Goal: Task Accomplishment & Management: Complete application form

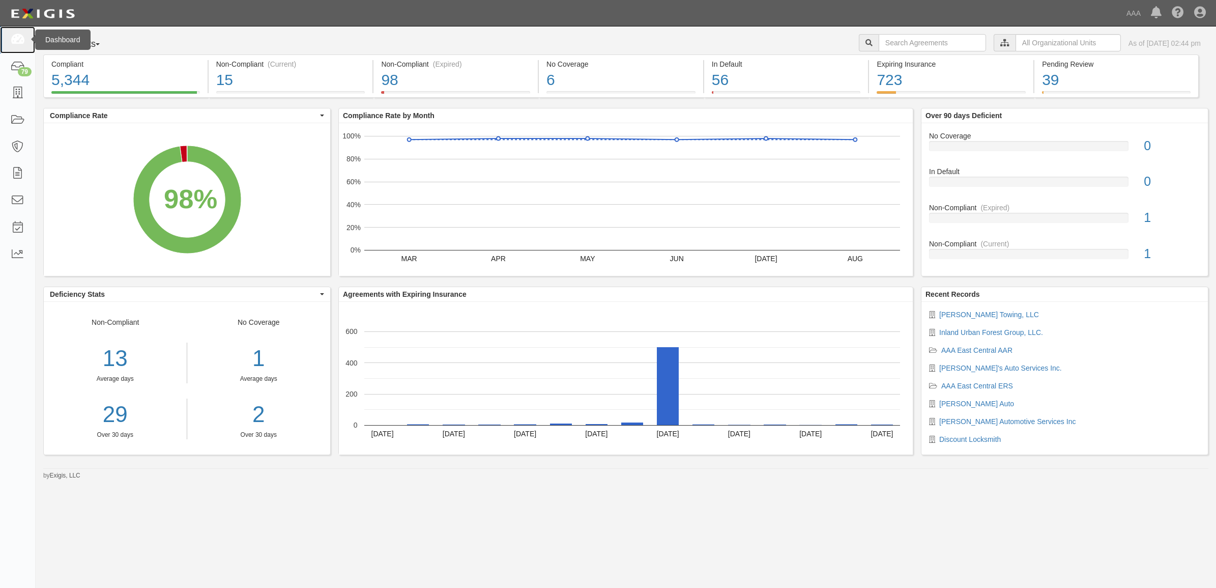
click at [23, 41] on icon at bounding box center [17, 40] width 14 height 12
drag, startPoint x: 16, startPoint y: 94, endPoint x: 88, endPoint y: 107, distance: 73.5
click at [16, 94] on icon at bounding box center [17, 94] width 14 height 12
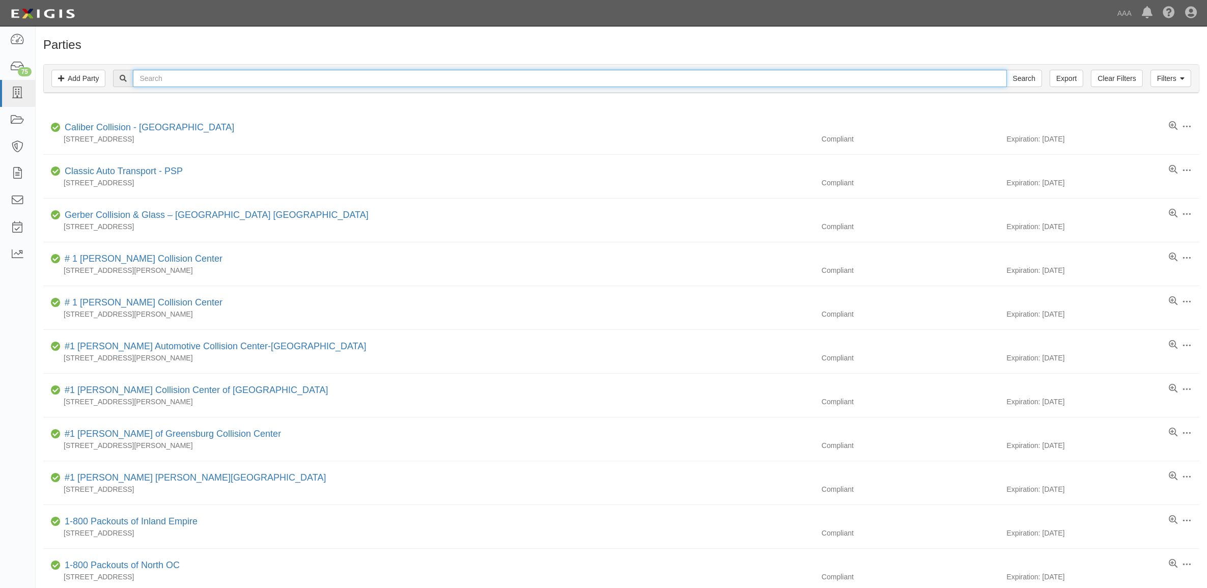
click at [196, 79] on input "text" at bounding box center [569, 78] width 873 height 17
paste input "144147"
type input "144147"
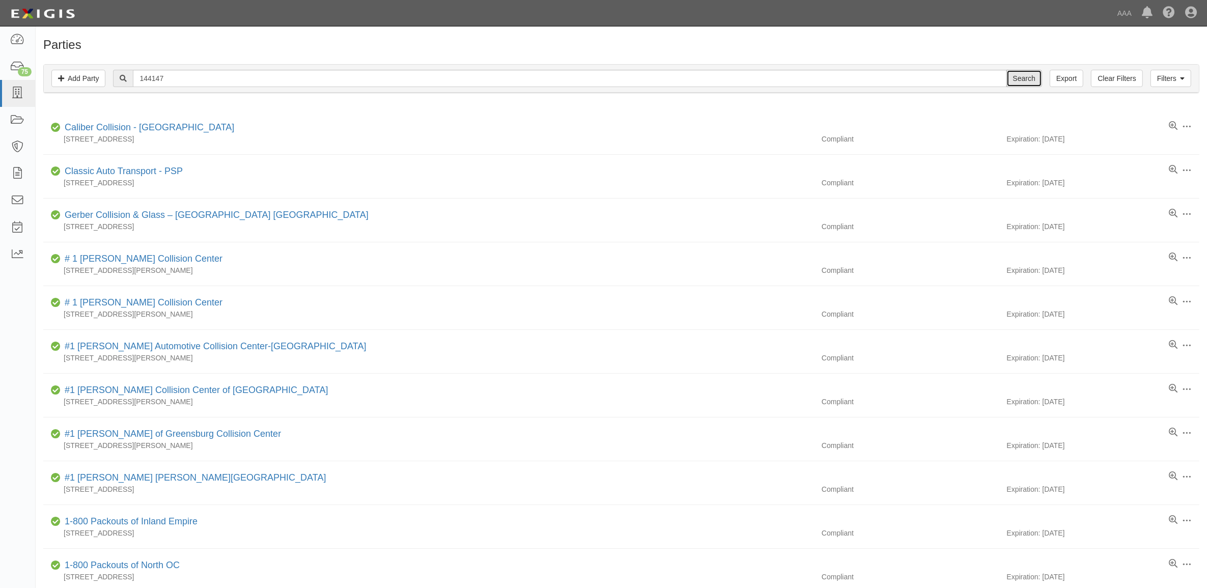
click at [1029, 75] on input "Search" at bounding box center [1024, 78] width 36 height 17
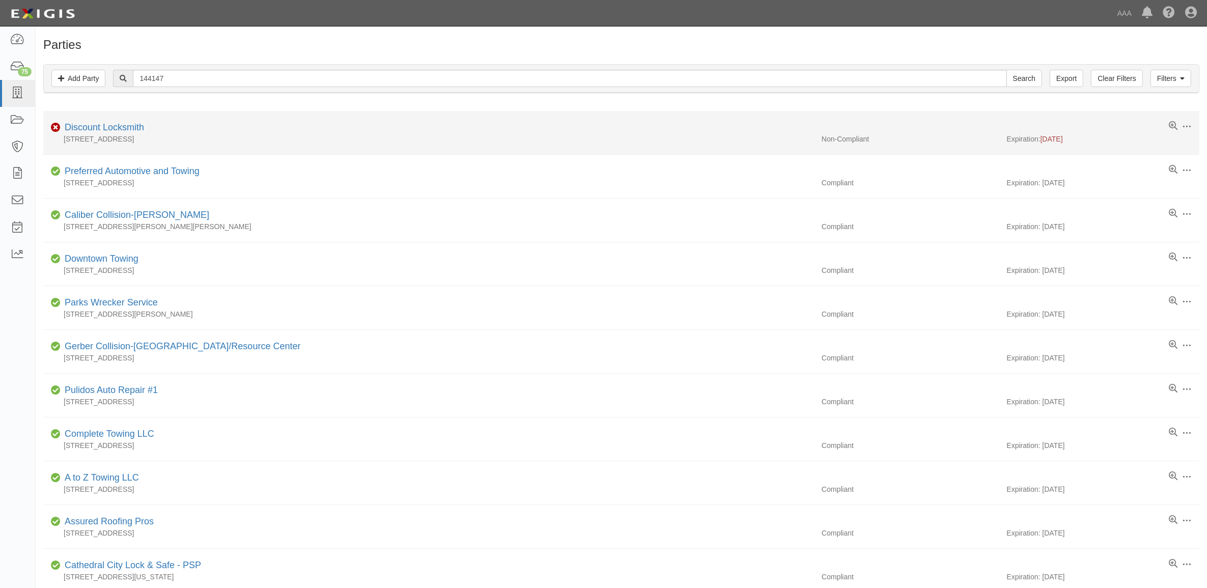
click at [113, 135] on div "[STREET_ADDRESS]" at bounding box center [428, 139] width 770 height 10
click at [109, 127] on link "Discount Locksmith" at bounding box center [104, 127] width 79 height 10
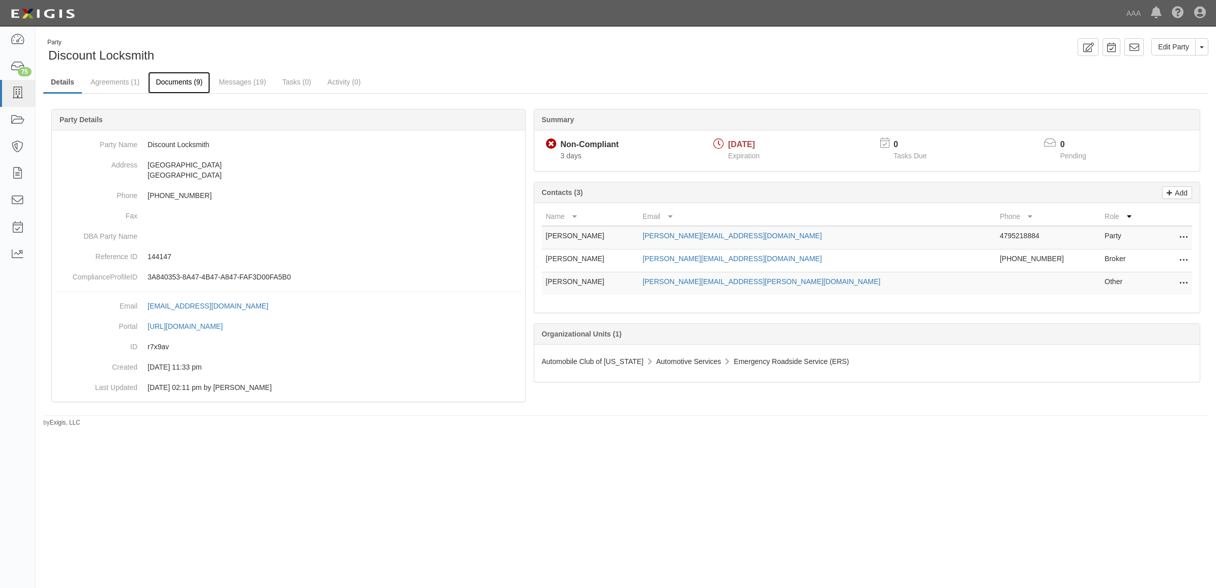
drag, startPoint x: 178, startPoint y: 77, endPoint x: 166, endPoint y: 83, distance: 13.2
click at [178, 77] on link "Documents (9)" at bounding box center [179, 83] width 62 height 22
click at [116, 82] on link "Agreements (1)" at bounding box center [115, 83] width 64 height 22
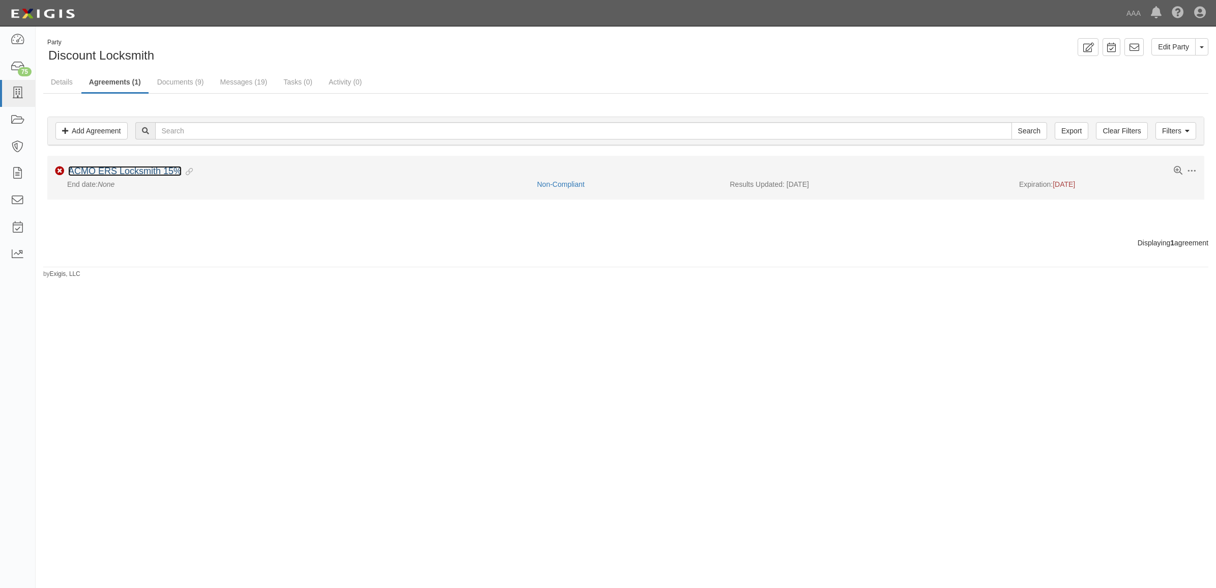
click at [158, 174] on link "ACMO ERS Locksmith 15%" at bounding box center [124, 171] width 113 height 10
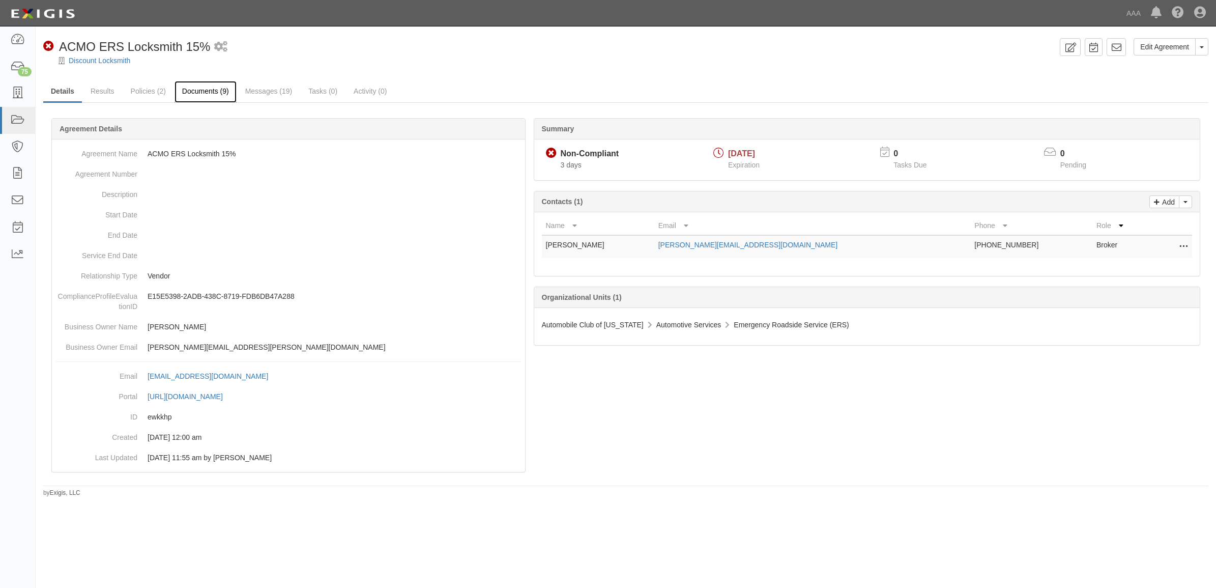
click at [214, 93] on link "Documents (9)" at bounding box center [206, 92] width 62 height 22
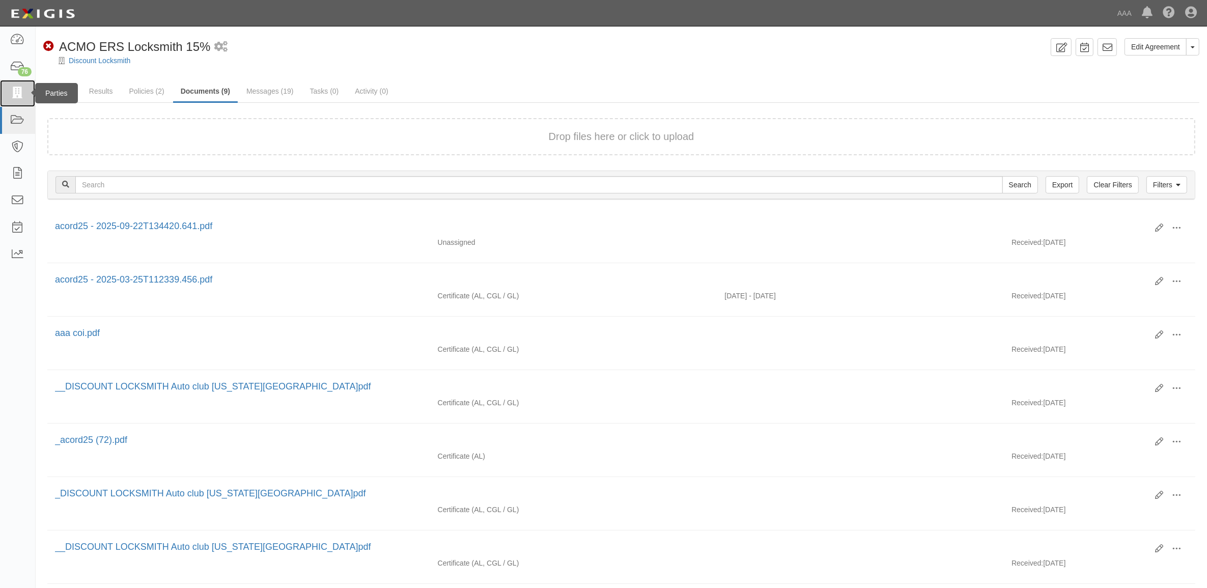
click at [14, 98] on icon at bounding box center [17, 94] width 14 height 12
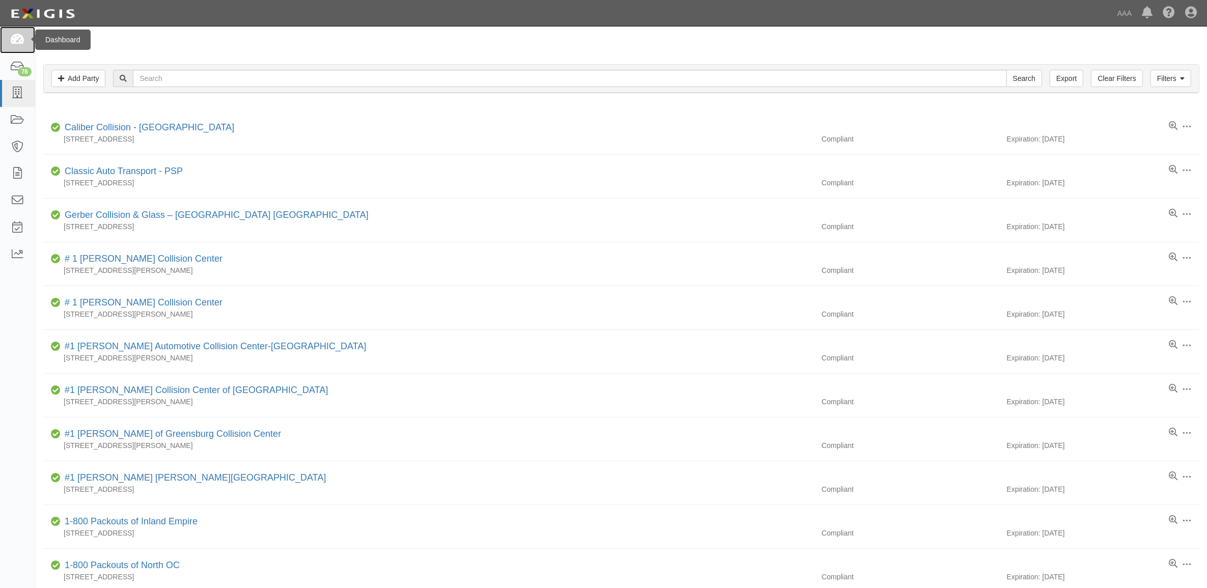
click at [14, 39] on icon at bounding box center [17, 40] width 14 height 12
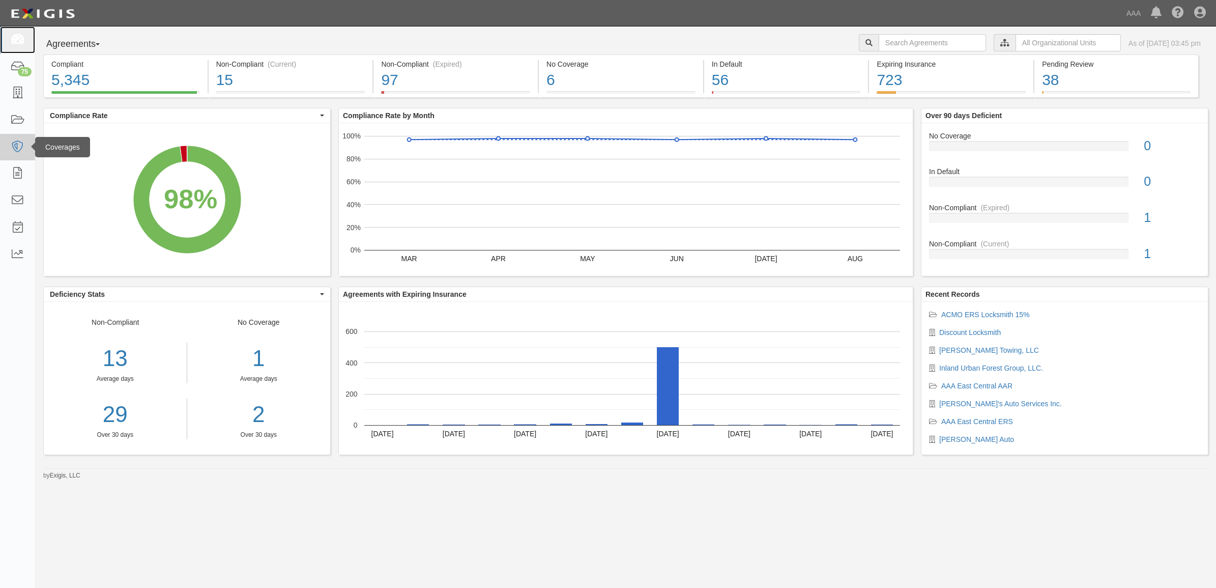
drag, startPoint x: 18, startPoint y: 38, endPoint x: 8, endPoint y: 138, distance: 100.8
click at [18, 38] on icon at bounding box center [17, 40] width 14 height 12
click at [17, 97] on icon at bounding box center [17, 94] width 14 height 12
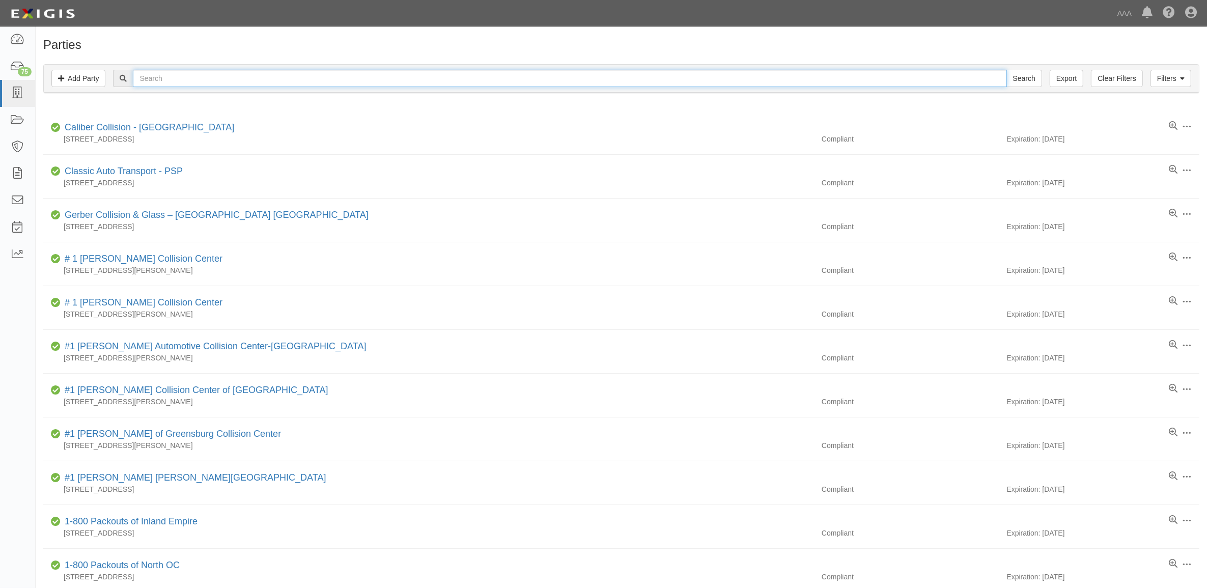
click at [260, 77] on input "text" at bounding box center [569, 78] width 873 height 17
type input "Caliber"
click at [1006, 70] on input "Search" at bounding box center [1024, 78] width 36 height 17
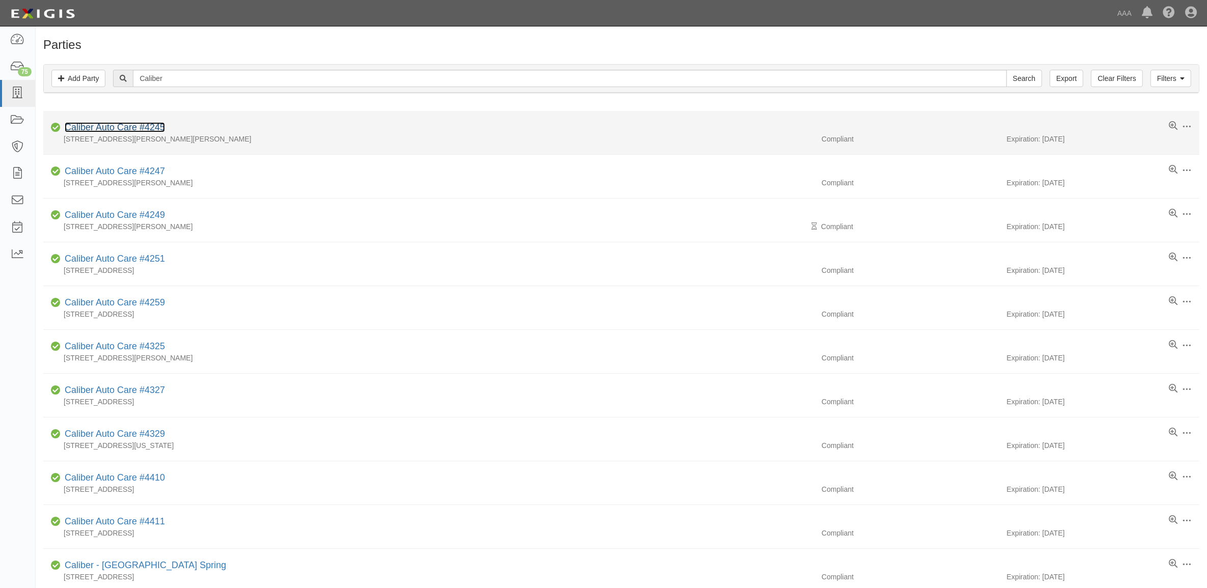
click at [101, 127] on link "Caliber Auto Care #4245" at bounding box center [115, 127] width 100 height 10
click at [100, 128] on link "Caliber Auto Care #4245" at bounding box center [115, 127] width 100 height 10
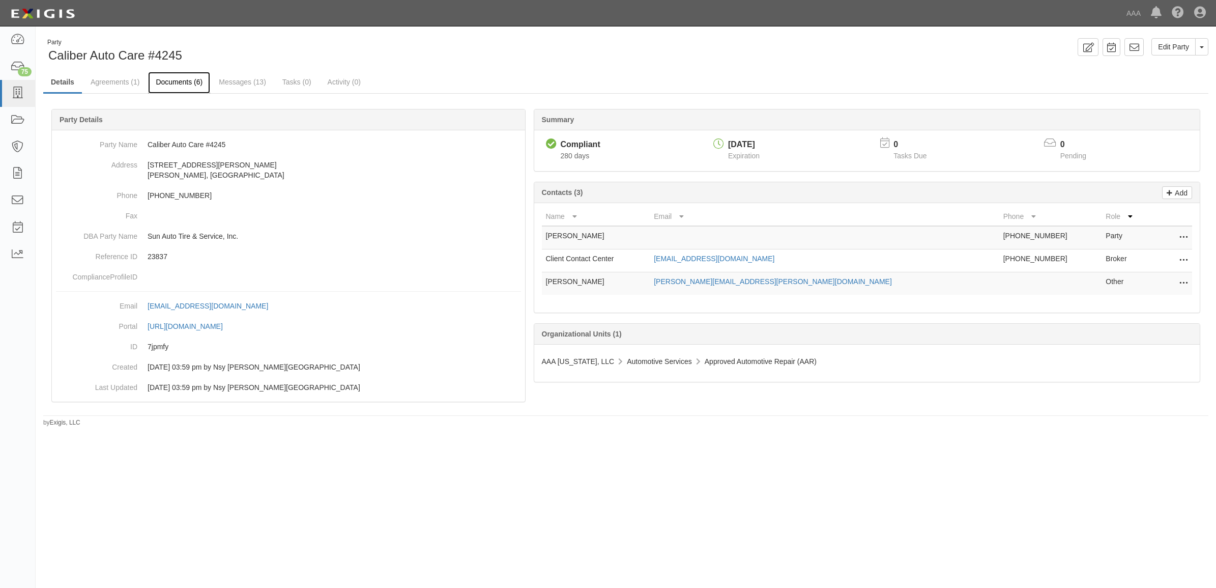
click at [176, 82] on link "Documents (6)" at bounding box center [179, 83] width 62 height 22
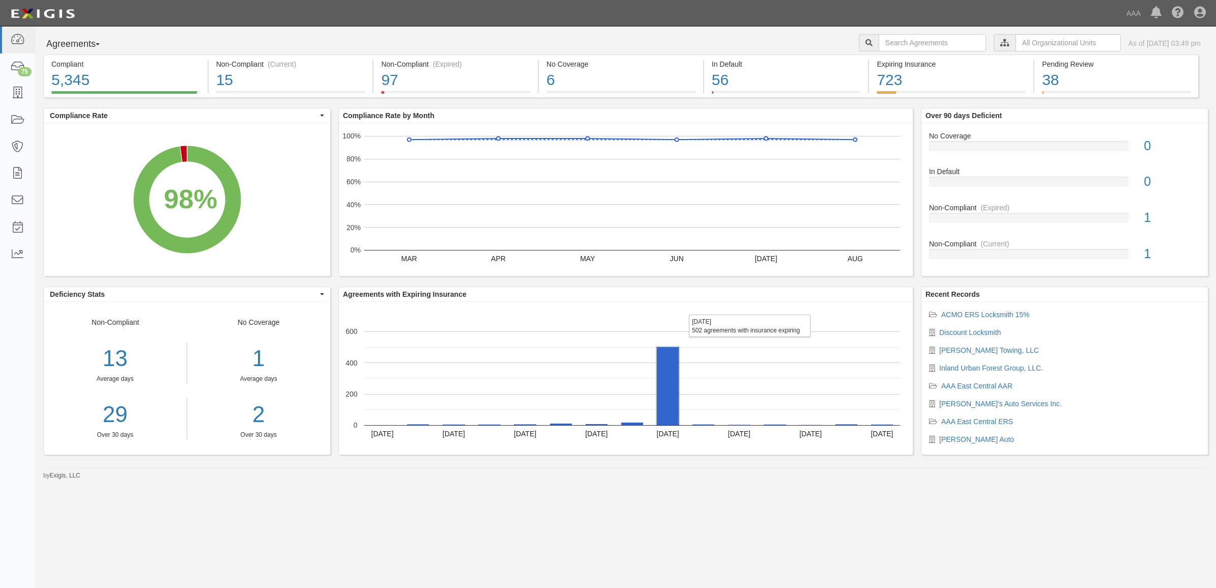
click rect "A chart."
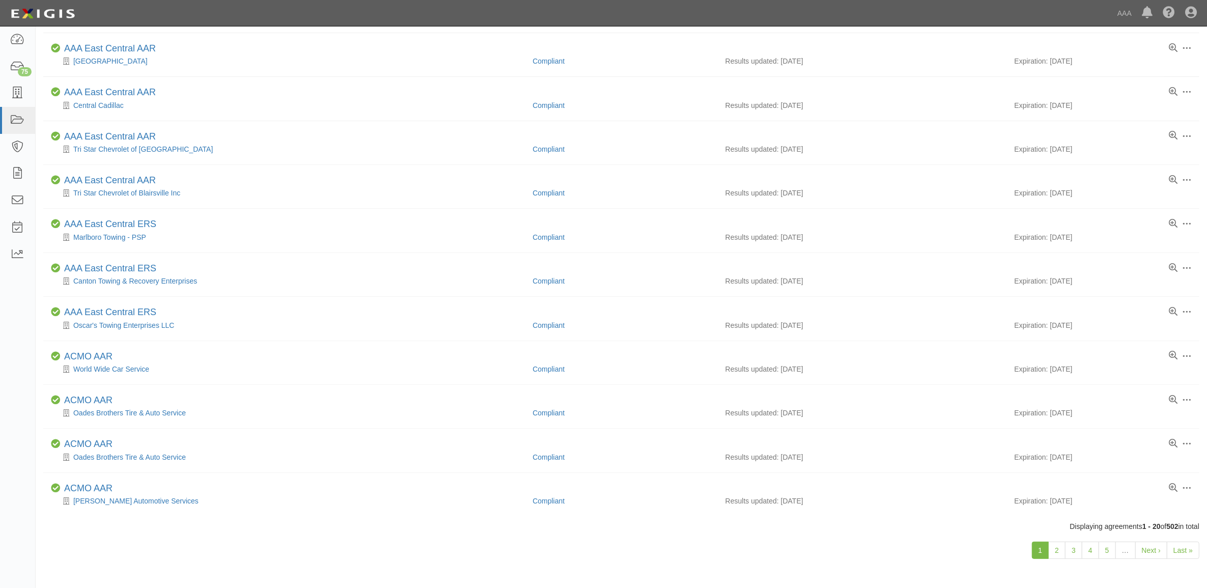
scroll to position [489, 0]
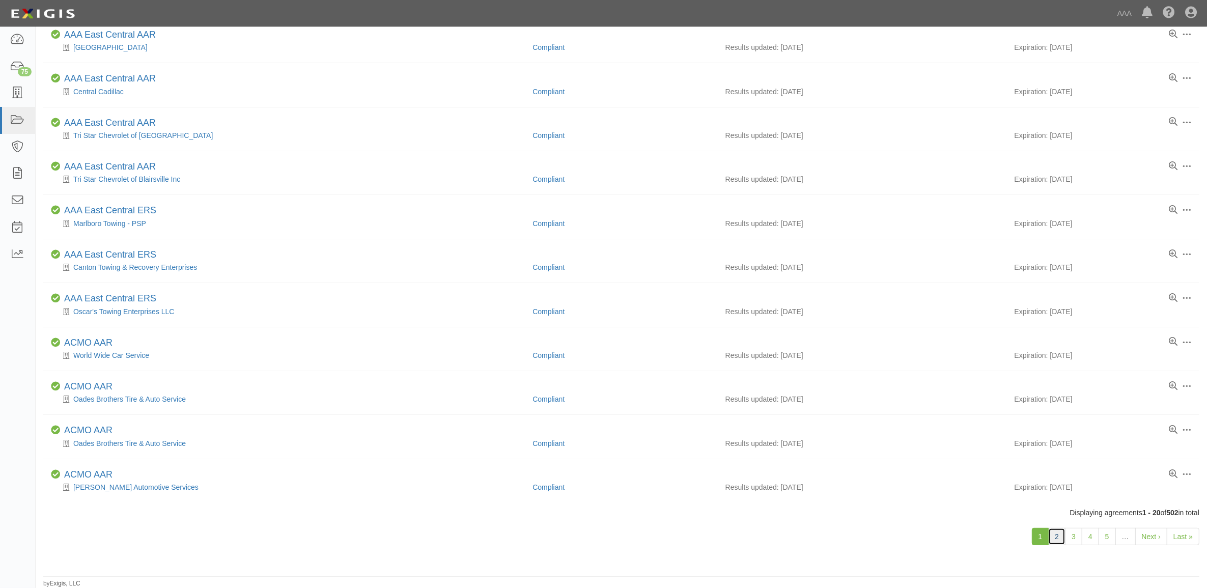
click at [1057, 537] on link "2" at bounding box center [1056, 536] width 17 height 17
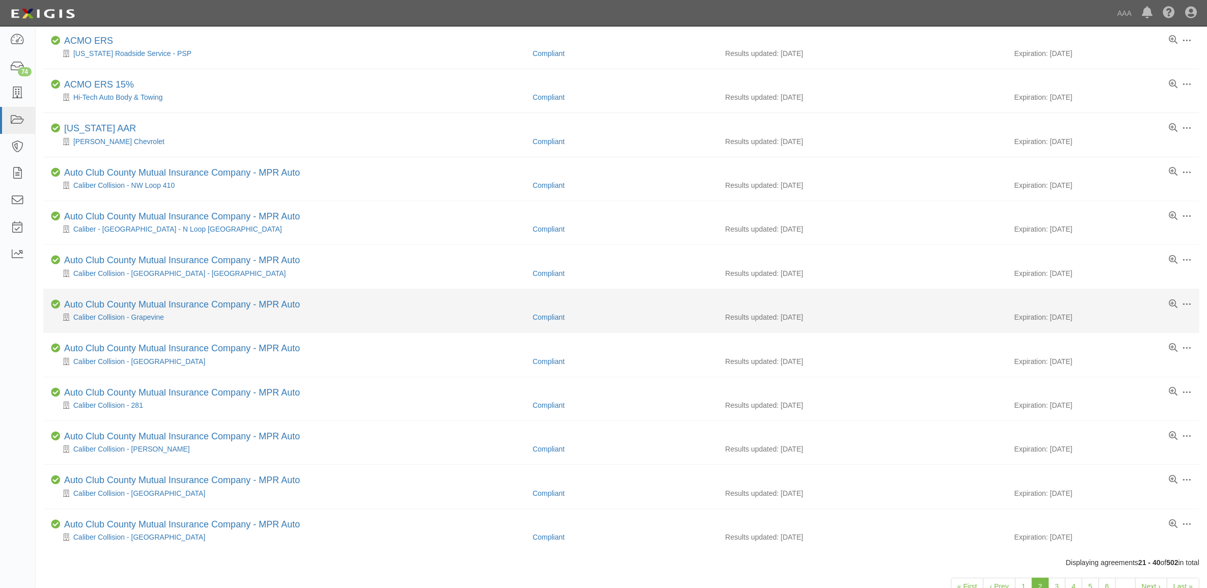
scroll to position [489, 0]
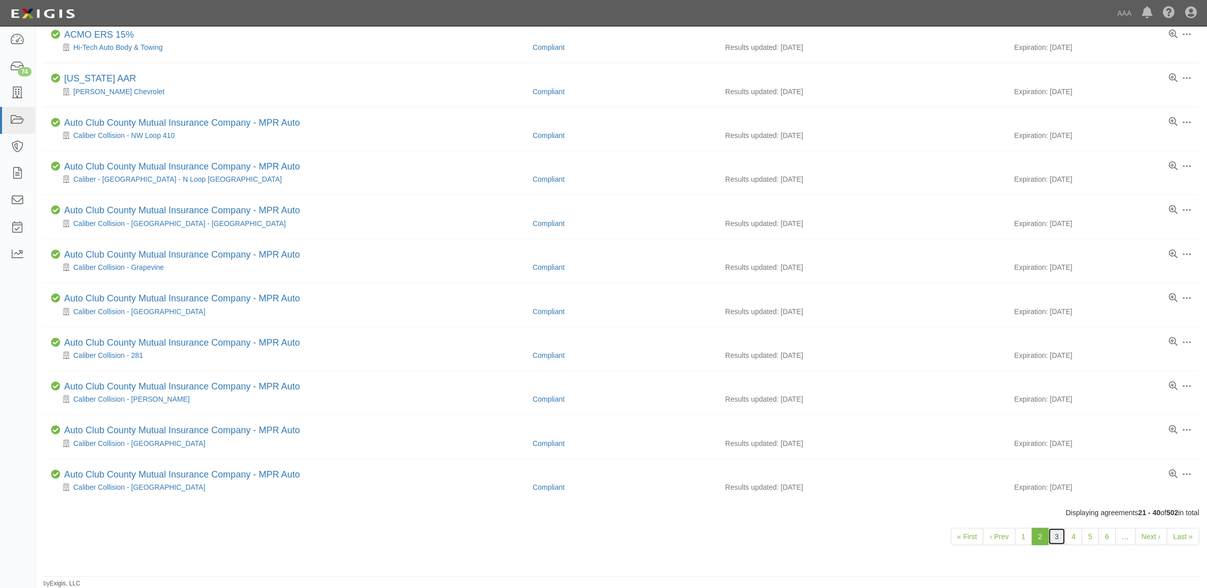
click at [1053, 538] on link "3" at bounding box center [1056, 536] width 17 height 17
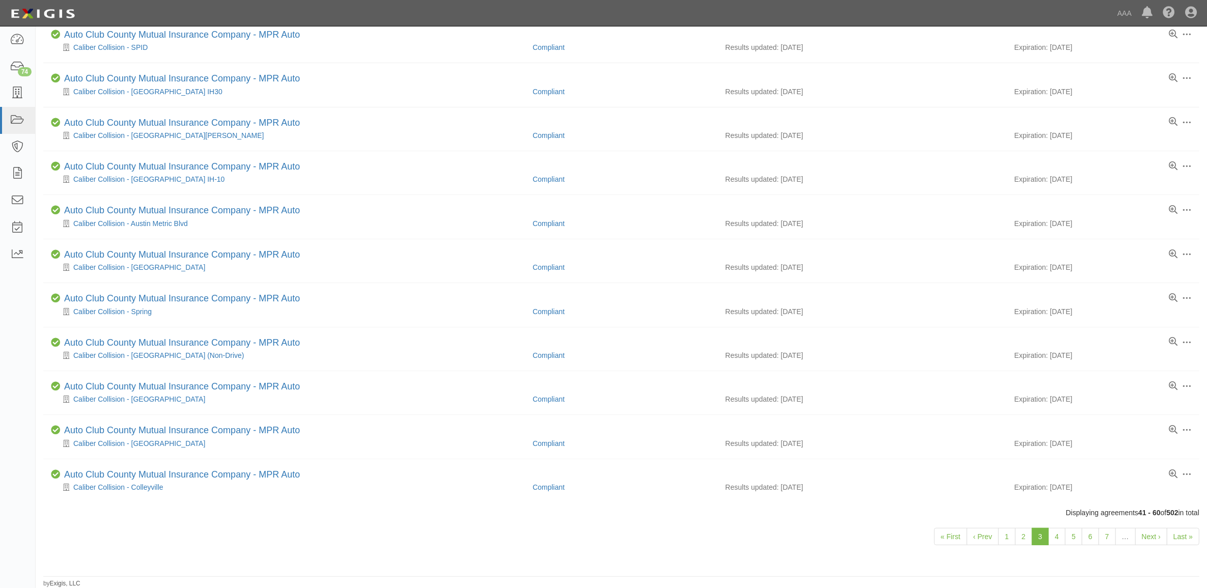
scroll to position [489, 0]
click at [1057, 533] on link "4" at bounding box center [1056, 536] width 17 height 17
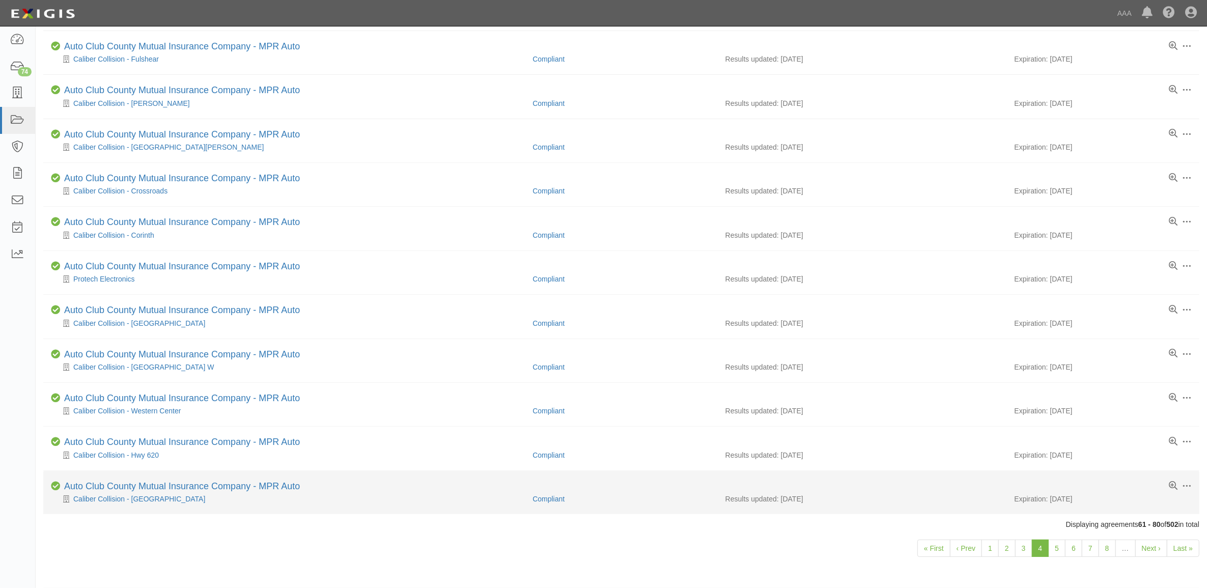
scroll to position [489, 0]
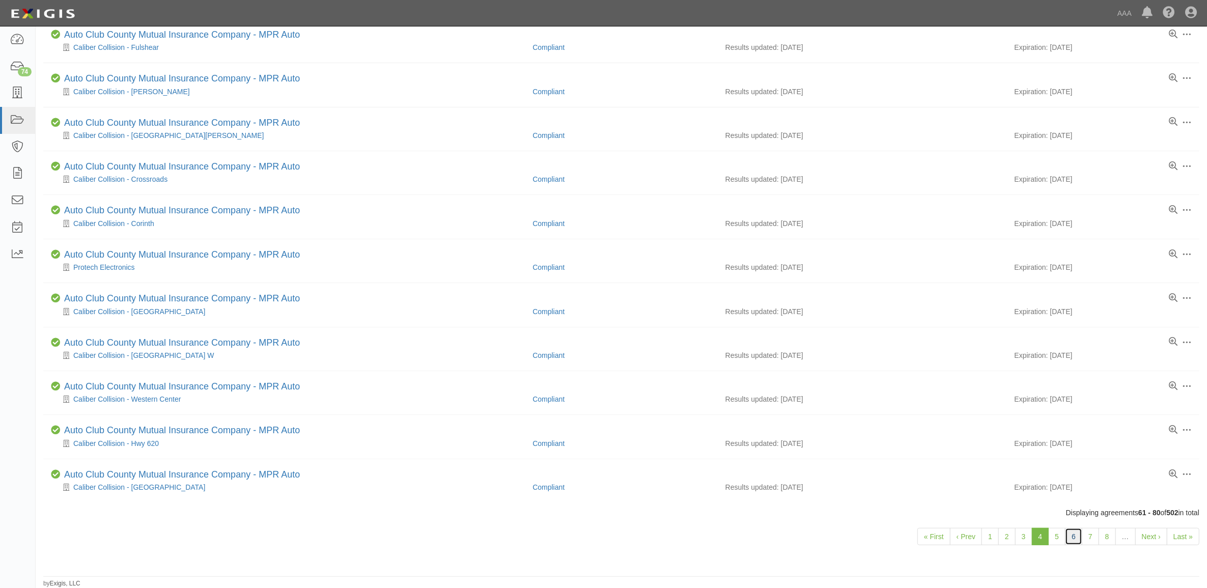
click at [1072, 537] on link "6" at bounding box center [1073, 536] width 17 height 17
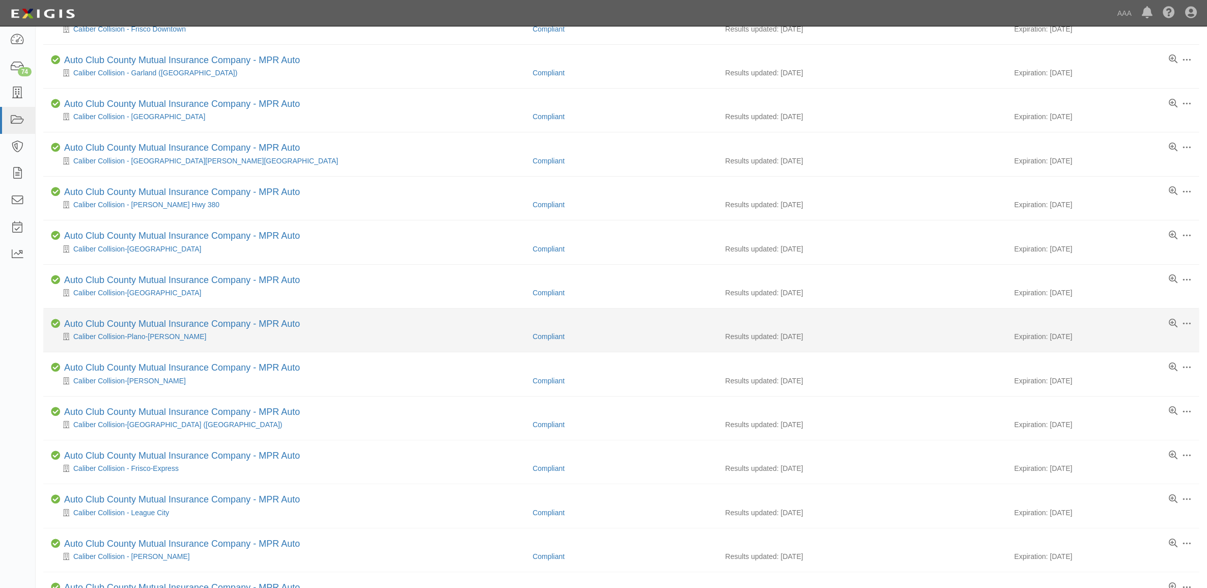
scroll to position [489, 0]
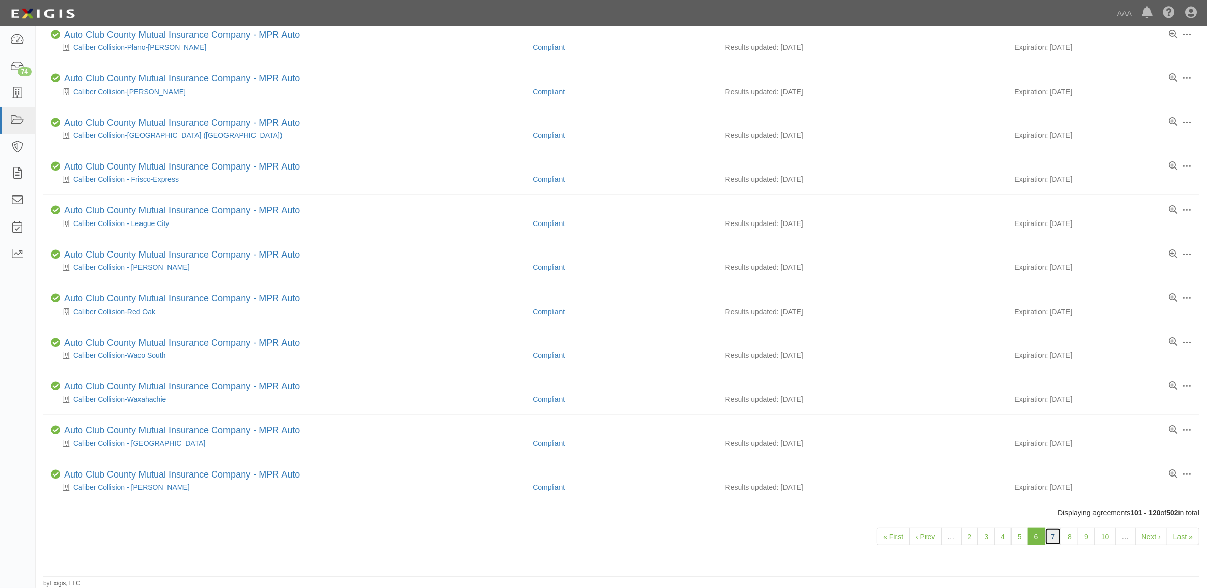
click at [1055, 538] on link "7" at bounding box center [1052, 536] width 17 height 17
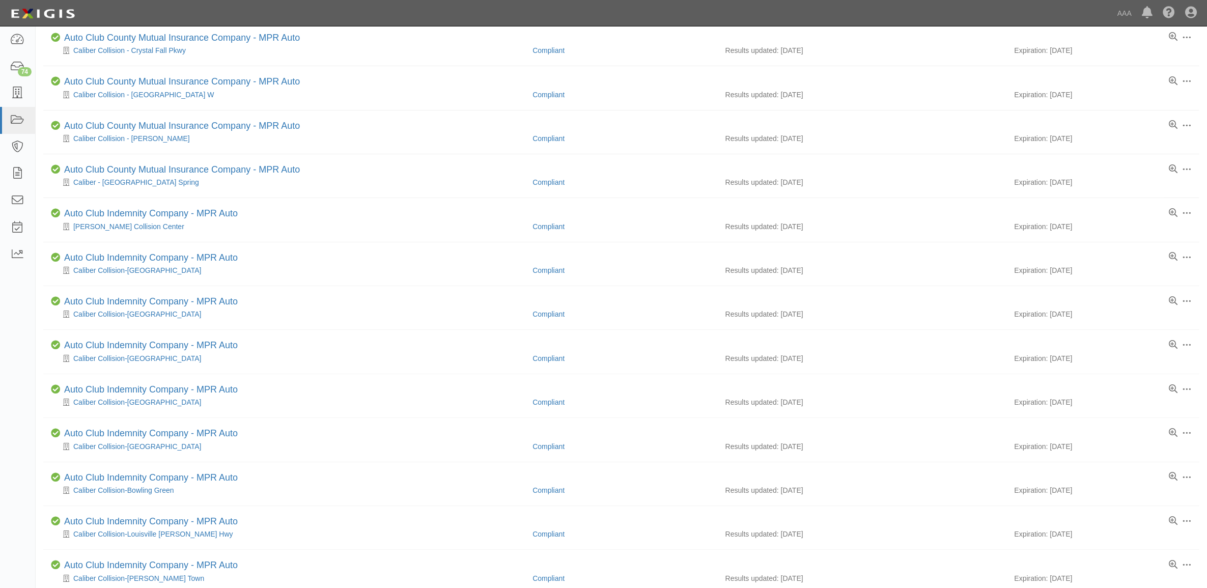
scroll to position [489, 0]
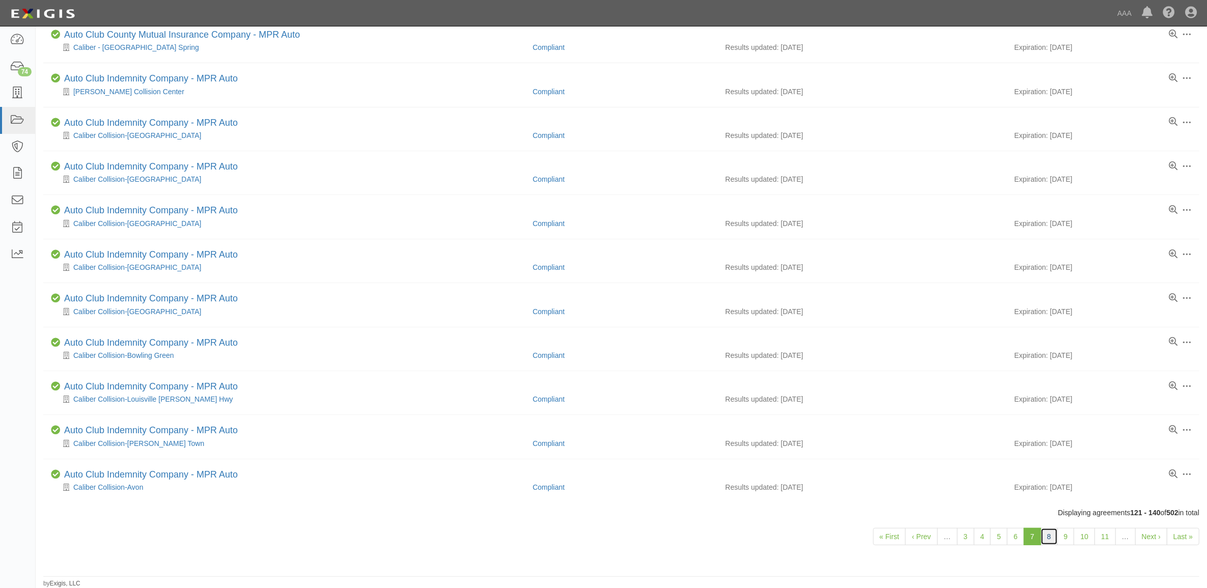
click at [1047, 540] on link "8" at bounding box center [1048, 536] width 17 height 17
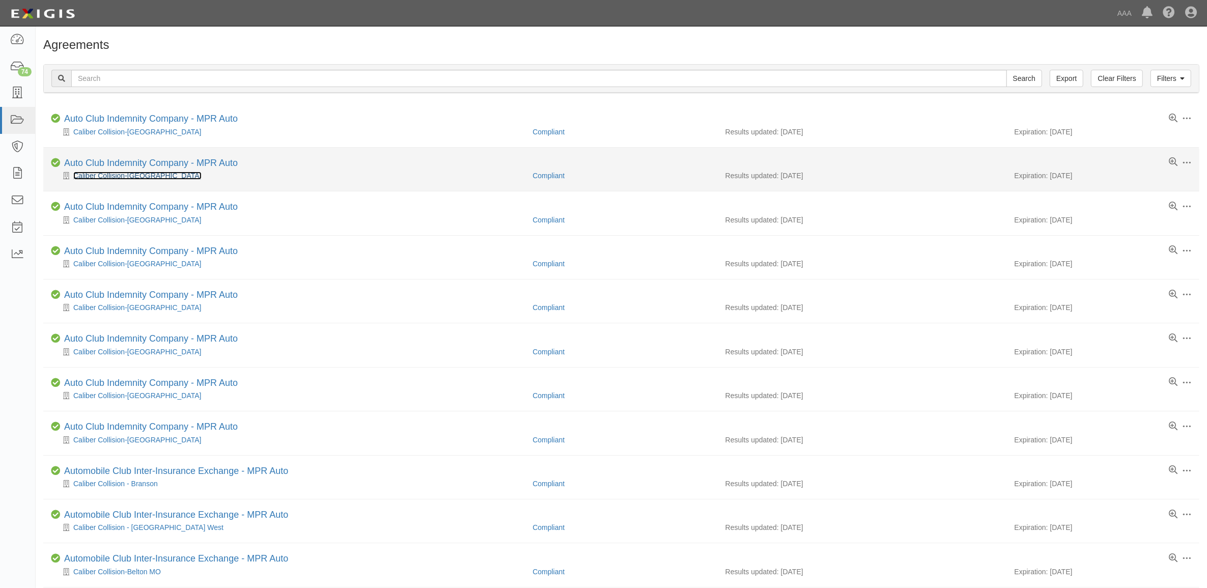
click at [126, 178] on link "Caliber Collision-Brook Park" at bounding box center [137, 175] width 128 height 8
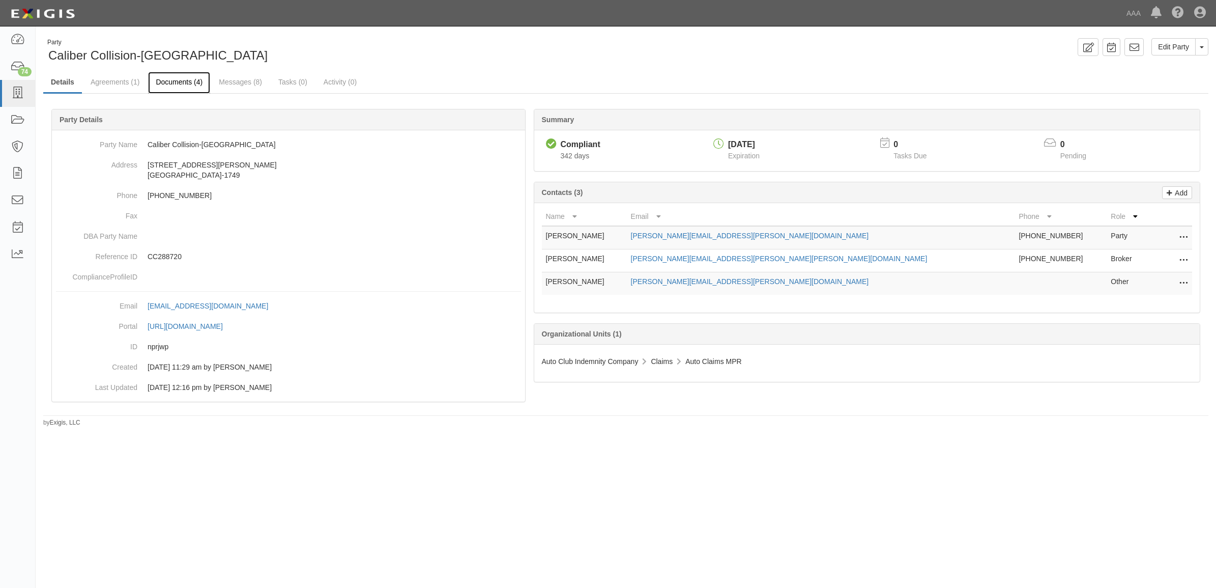
click at [190, 76] on link "Documents (4)" at bounding box center [179, 83] width 62 height 22
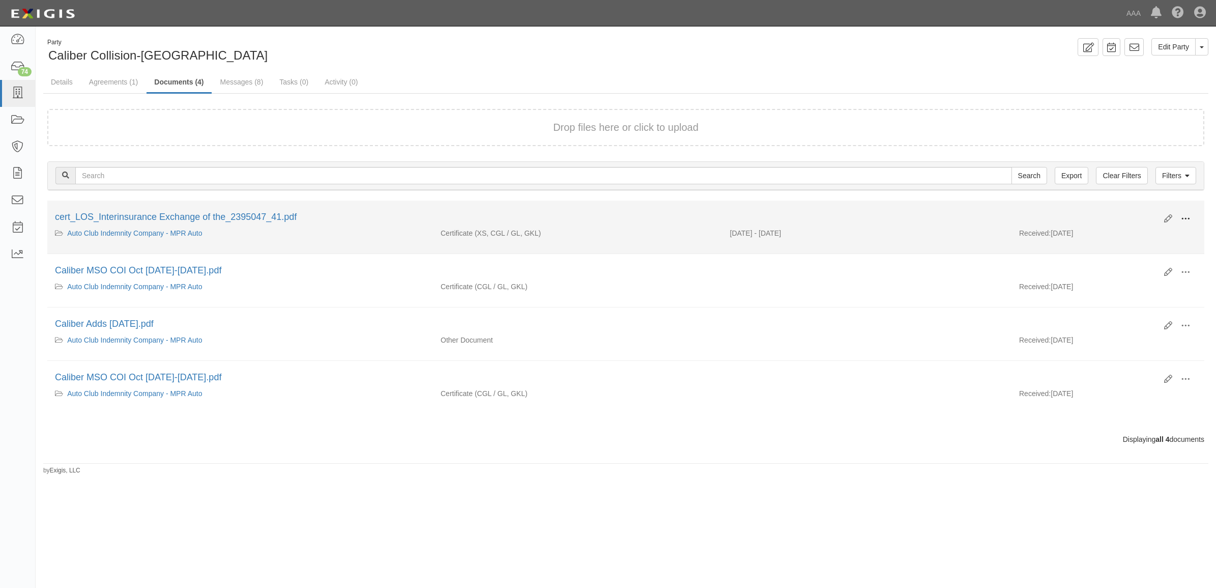
click at [1186, 215] on span at bounding box center [1185, 218] width 9 height 9
click at [1159, 235] on link "View" at bounding box center [1136, 233] width 80 height 18
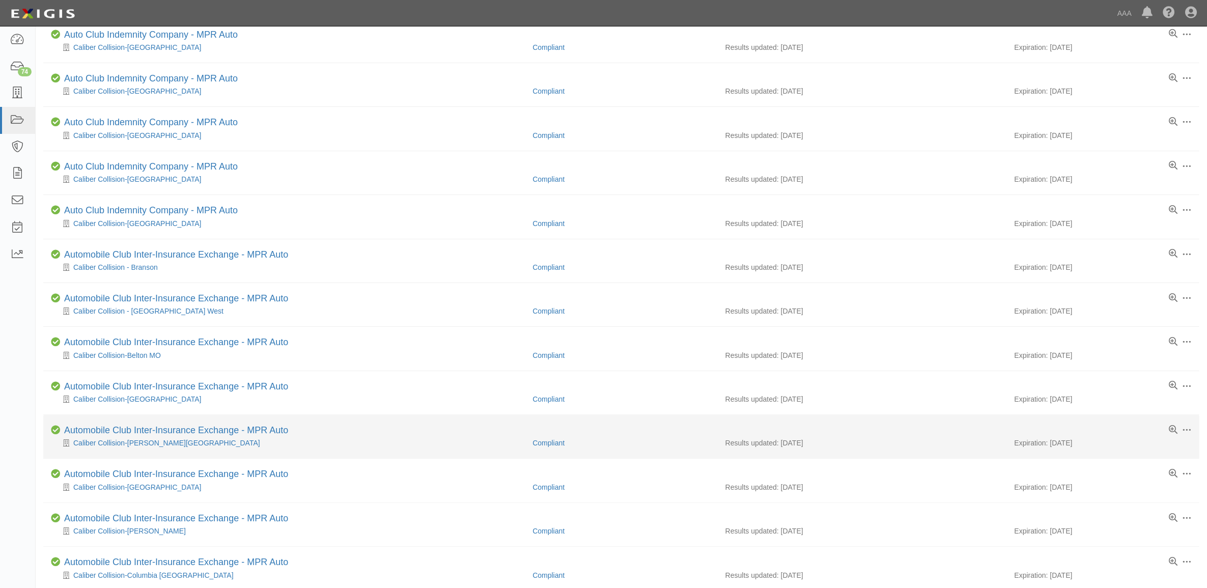
scroll to position [489, 0]
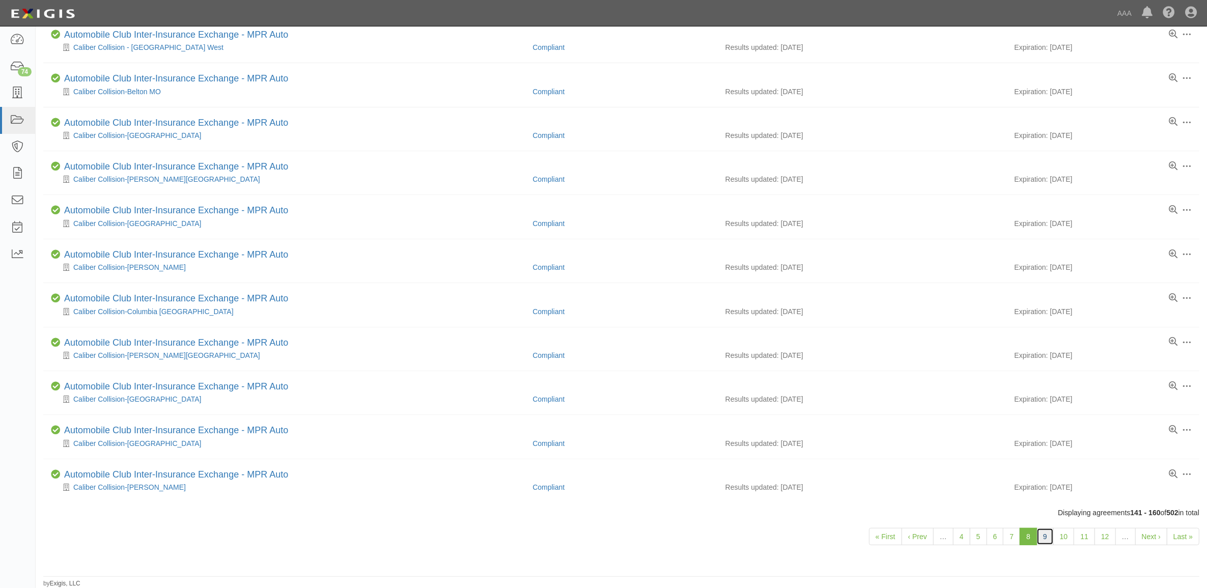
click at [1049, 537] on link "9" at bounding box center [1044, 536] width 17 height 17
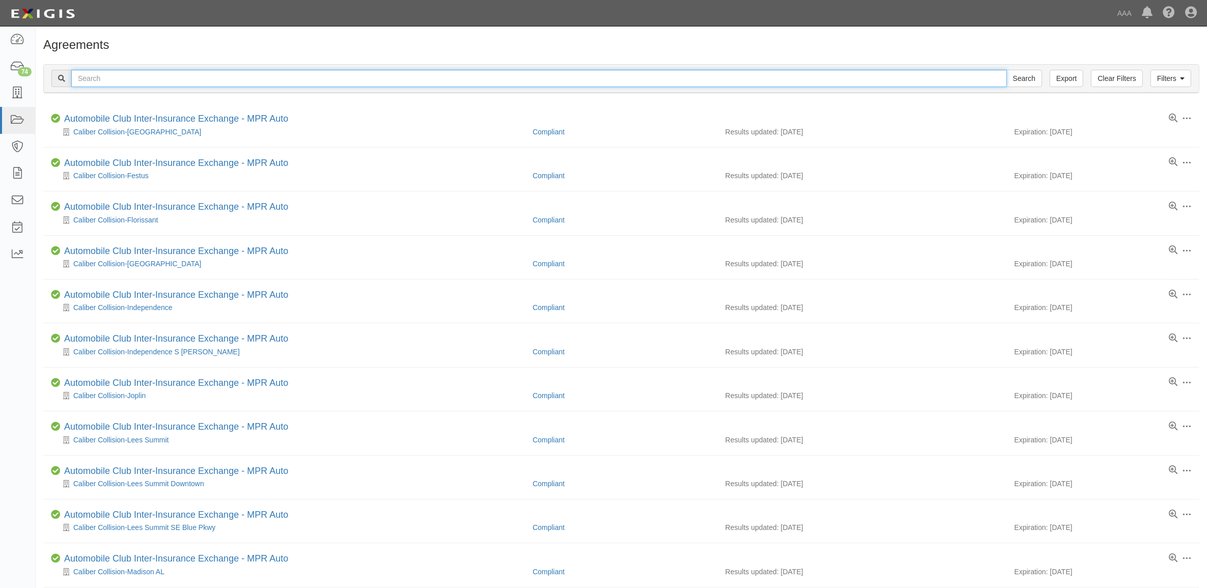
click at [242, 81] on input "text" at bounding box center [538, 78] width 935 height 17
type input "Caliber"
click at [1006, 70] on input "Search" at bounding box center [1024, 78] width 36 height 17
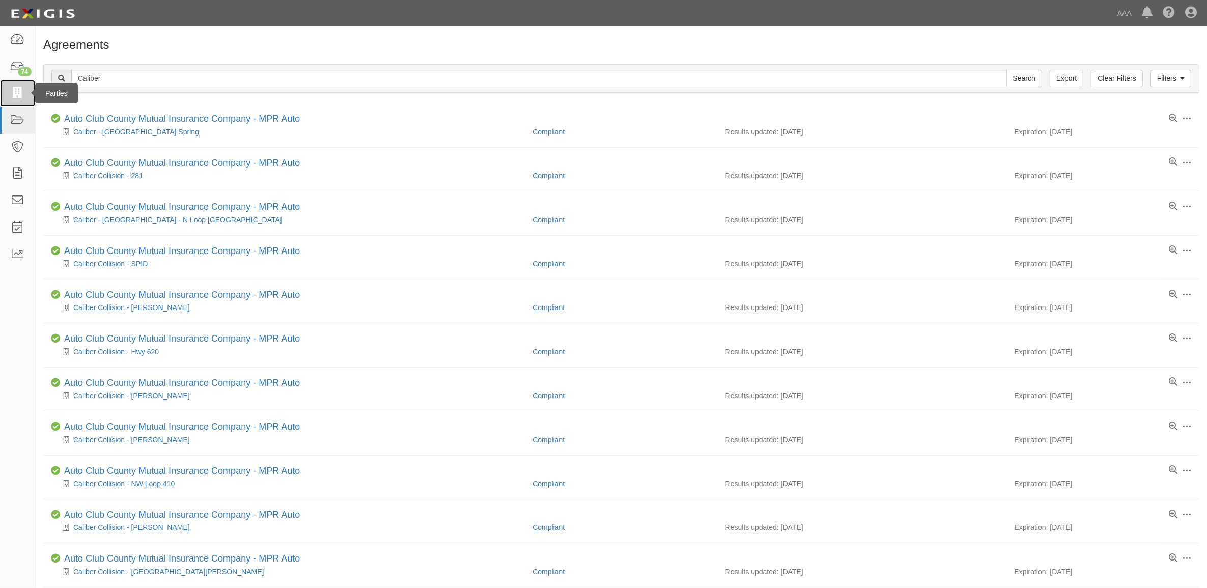
click at [21, 93] on icon at bounding box center [17, 94] width 14 height 12
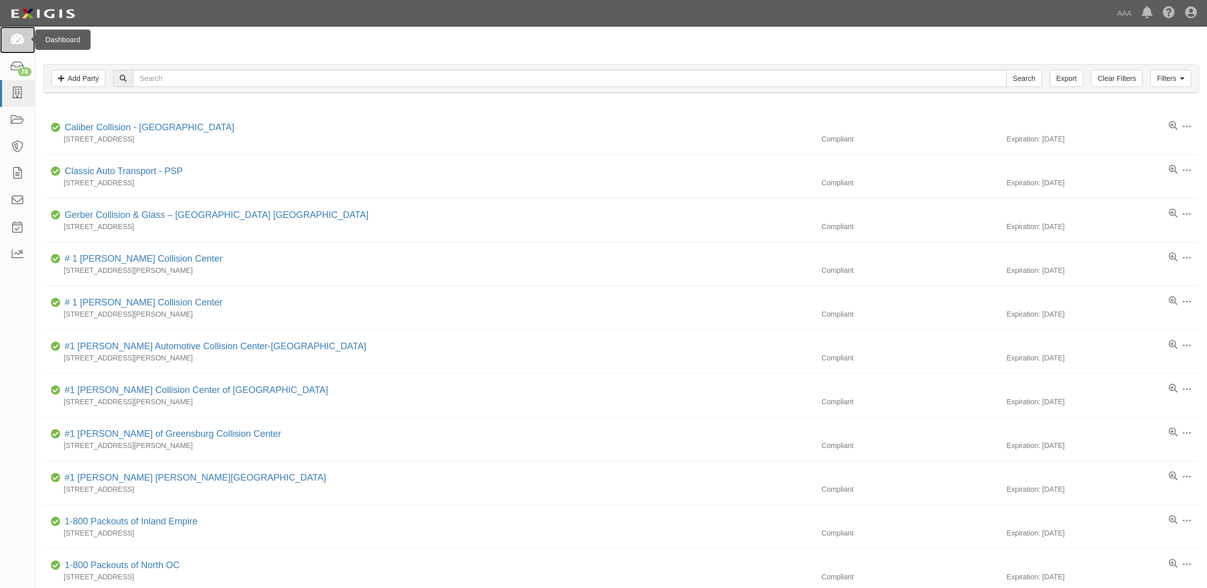
click at [11, 42] on icon at bounding box center [17, 40] width 14 height 12
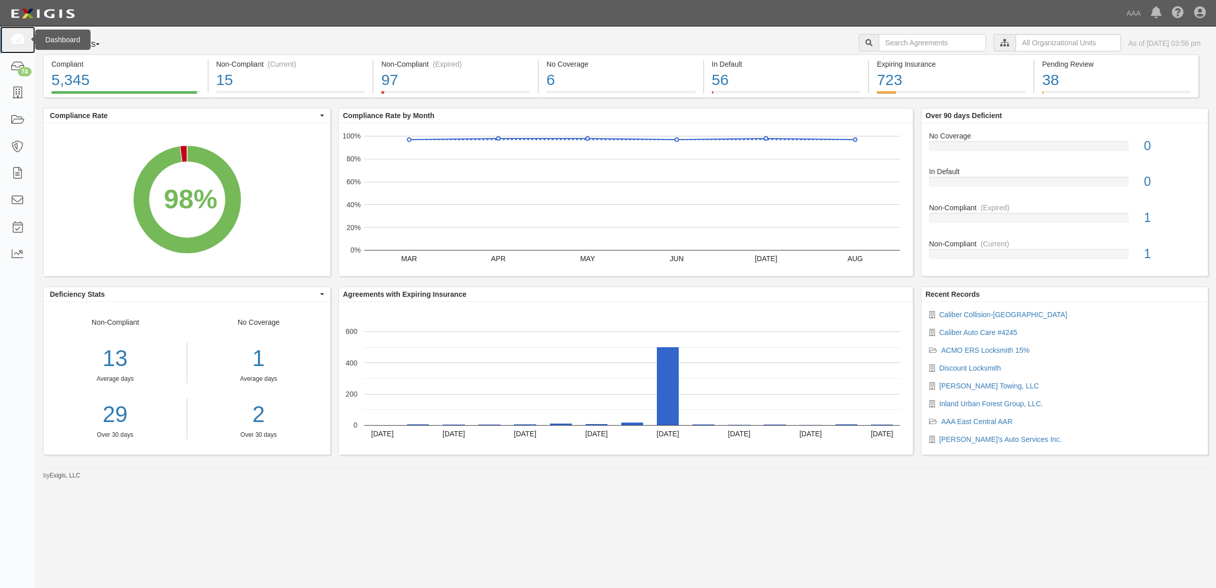
click at [14, 39] on icon at bounding box center [17, 40] width 14 height 12
click at [30, 45] on link at bounding box center [17, 39] width 35 height 27
drag, startPoint x: 14, startPoint y: 37, endPoint x: 320, endPoint y: 120, distance: 316.3
click at [14, 37] on icon at bounding box center [17, 40] width 14 height 12
click at [17, 40] on icon at bounding box center [17, 40] width 14 height 12
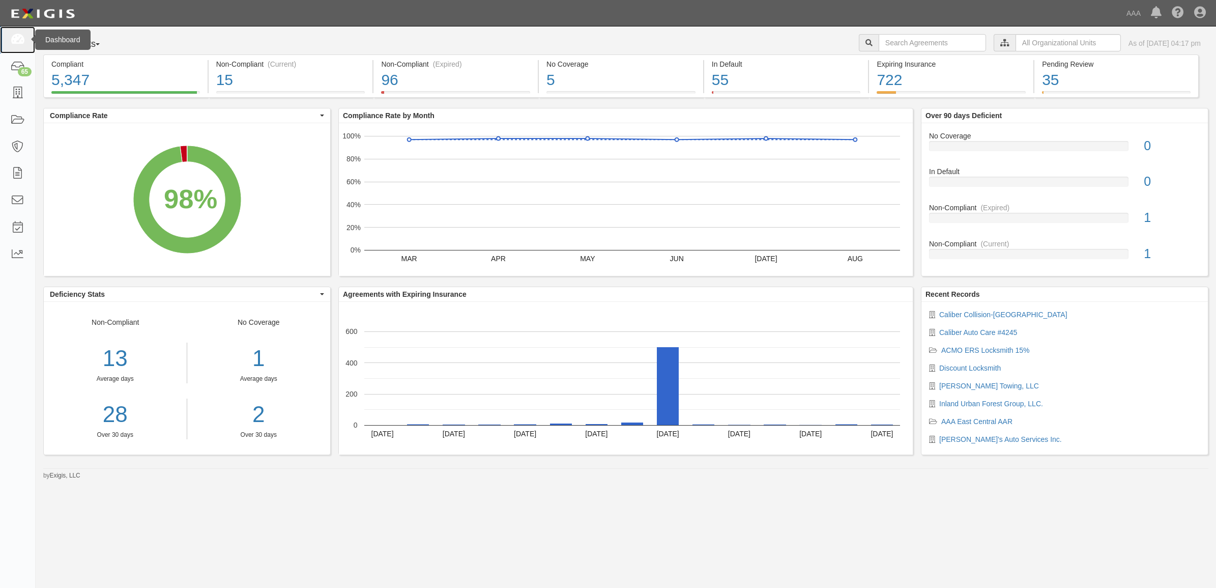
click at [16, 42] on icon at bounding box center [17, 40] width 14 height 12
click at [24, 95] on link at bounding box center [17, 93] width 35 height 27
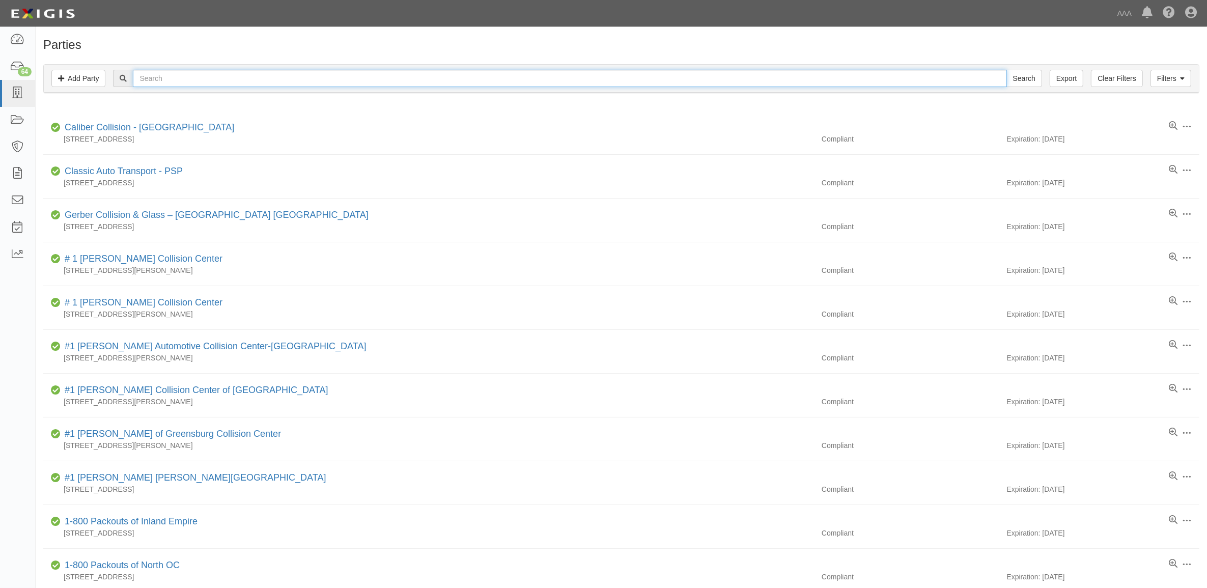
click at [287, 84] on input "text" at bounding box center [569, 78] width 873 height 17
type input "CC2139359"
click at [1006, 70] on input "Search" at bounding box center [1024, 78] width 36 height 17
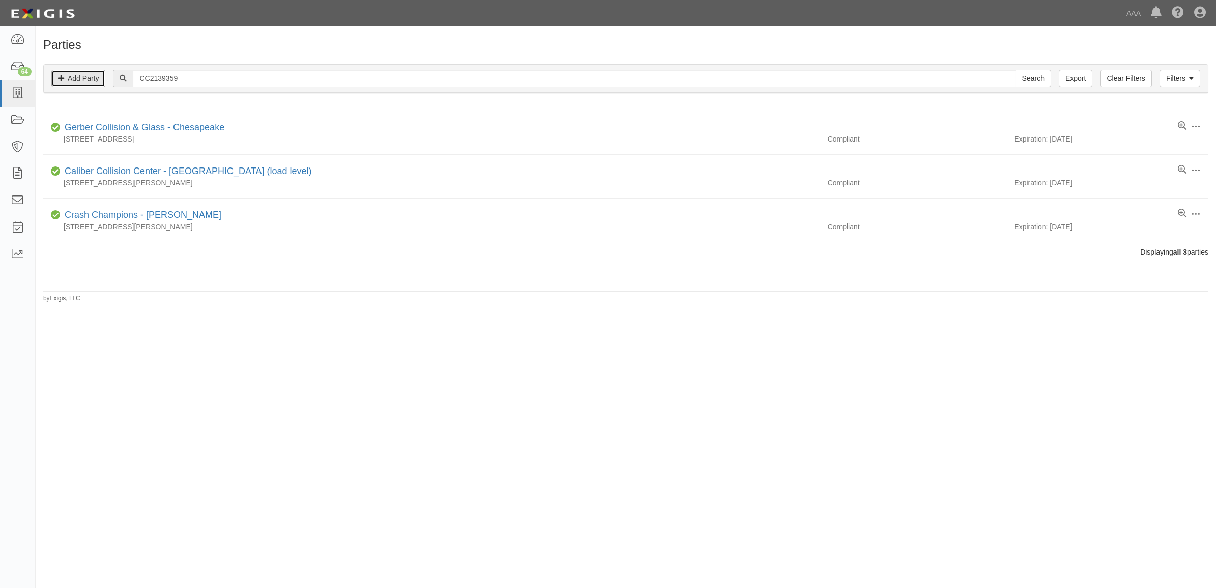
click at [91, 75] on link "Add Party" at bounding box center [78, 78] width 54 height 17
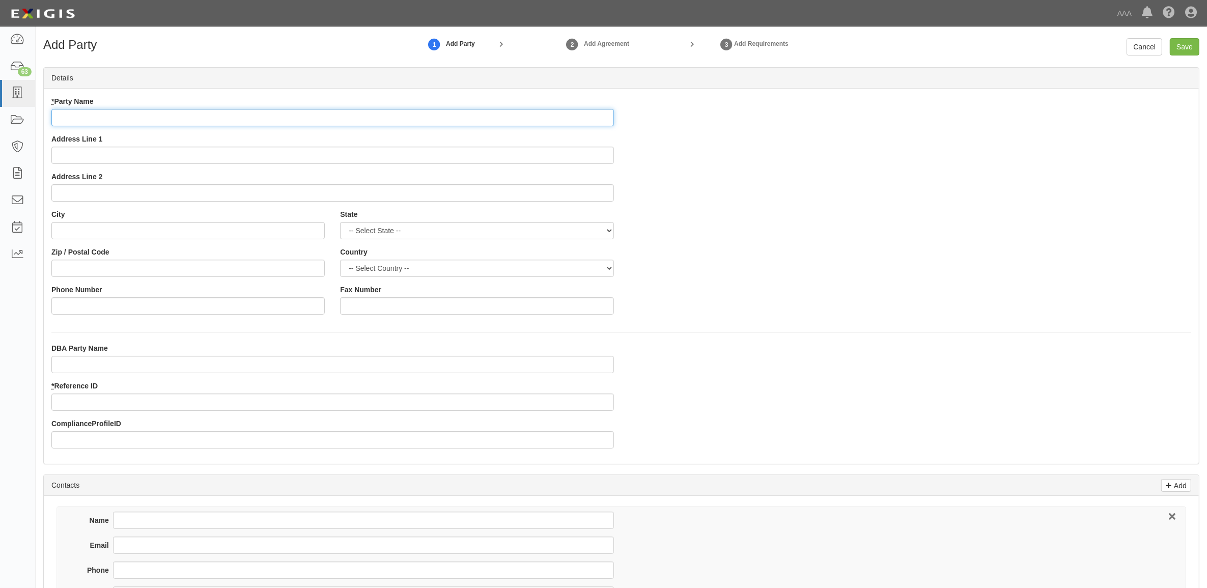
drag, startPoint x: 159, startPoint y: 112, endPoint x: 160, endPoint y: 120, distance: 7.7
click at [159, 112] on input "* Party Name" at bounding box center [332, 117] width 562 height 17
click at [187, 118] on input "* Party Name" at bounding box center [332, 117] width 562 height 17
type input "d"
type input "[PERSON_NAME] Collision Center [GEOGRAPHIC_DATA]"
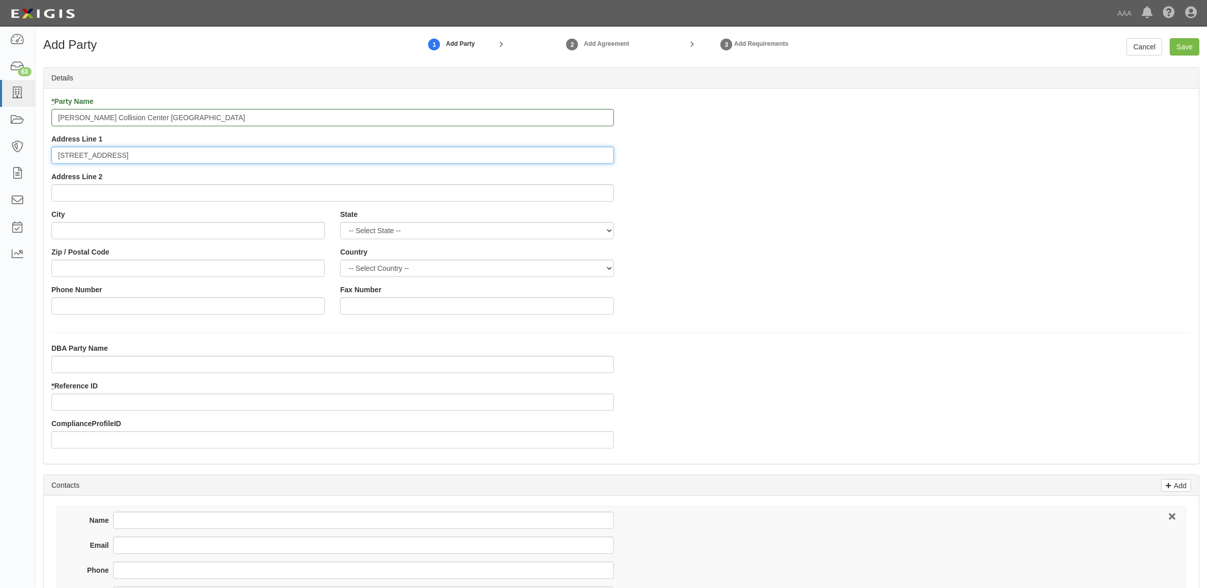
type input "[STREET_ADDRESS]"
type input "[GEOGRAPHIC_DATA]"
select select "[GEOGRAPHIC_DATA]"
type input "77054"
type input "713-663-4216"
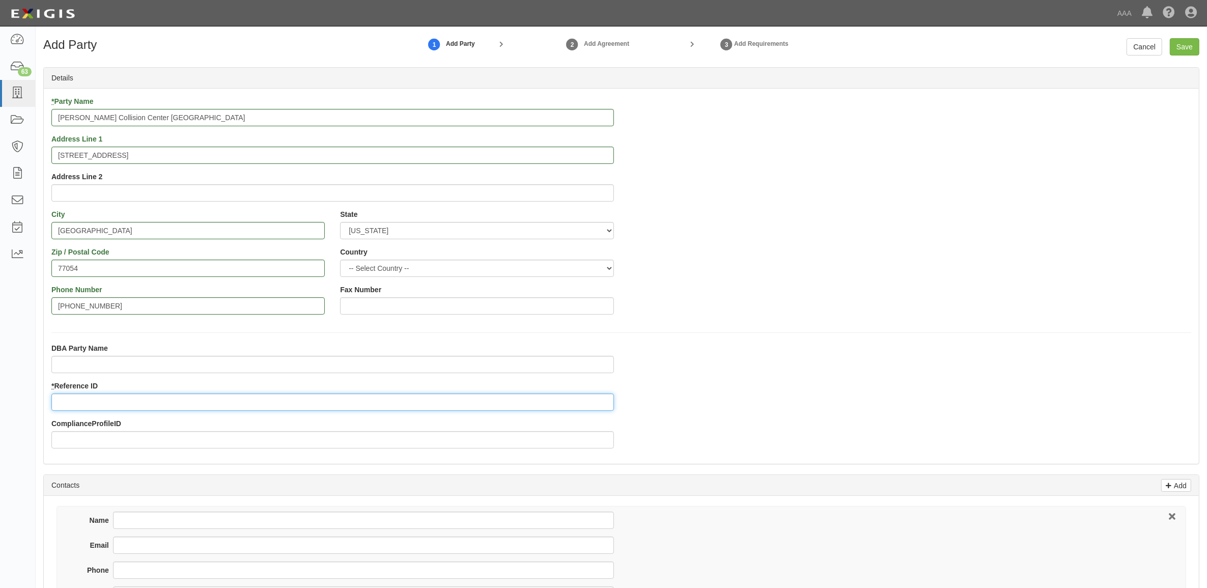
click at [112, 403] on input "* Reference ID" at bounding box center [332, 401] width 562 height 17
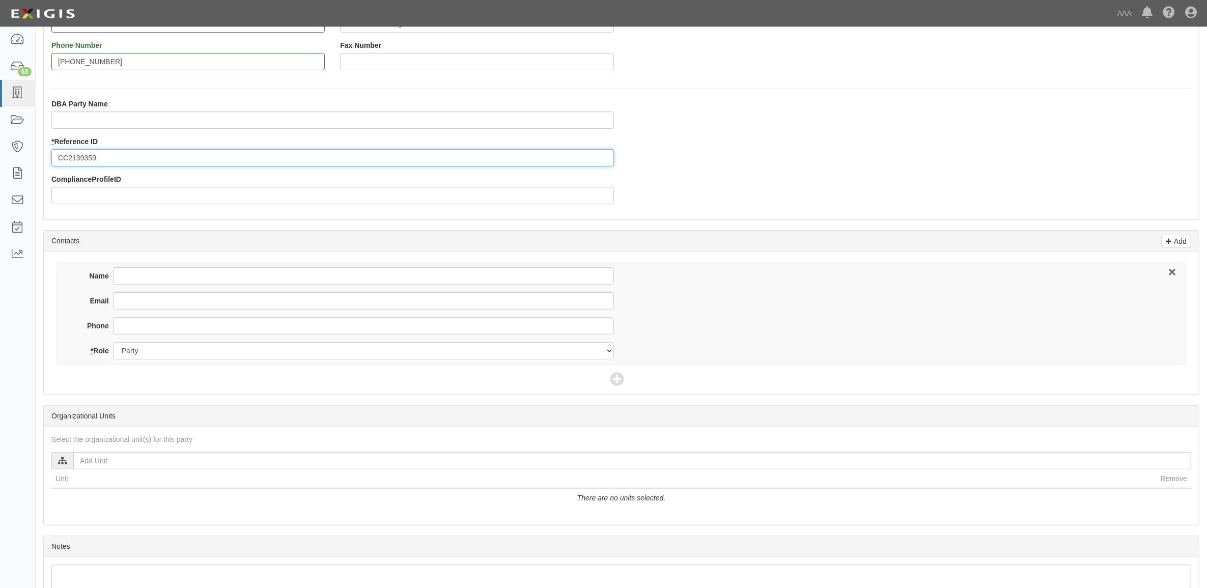
scroll to position [254, 0]
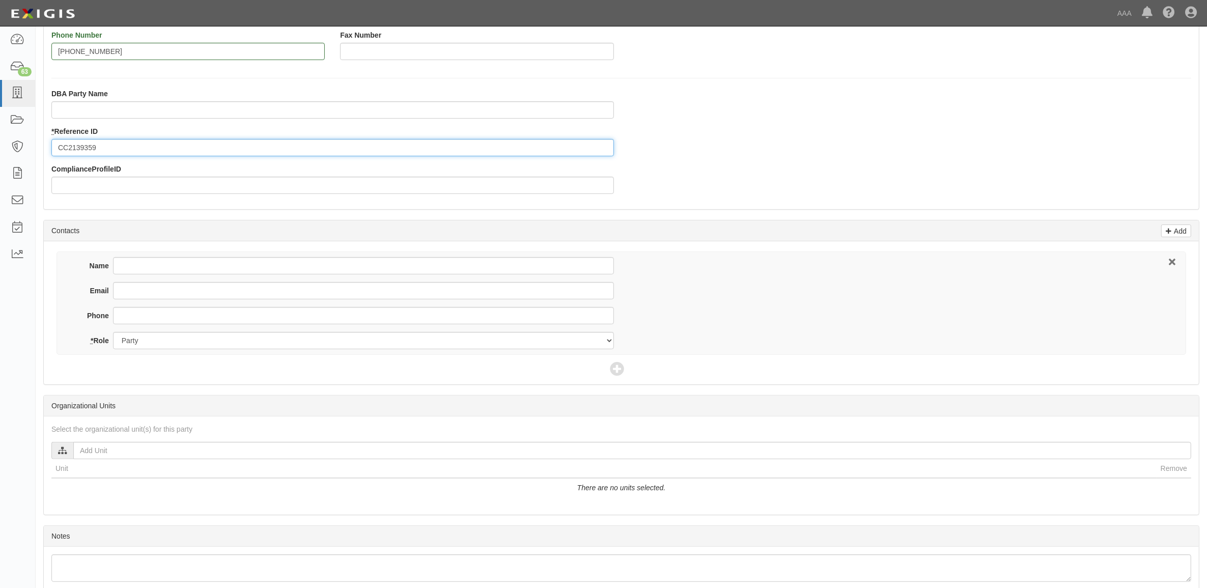
type input "CC2139359"
click at [139, 269] on input "Name" at bounding box center [363, 265] width 501 height 17
type input "William Andrade"
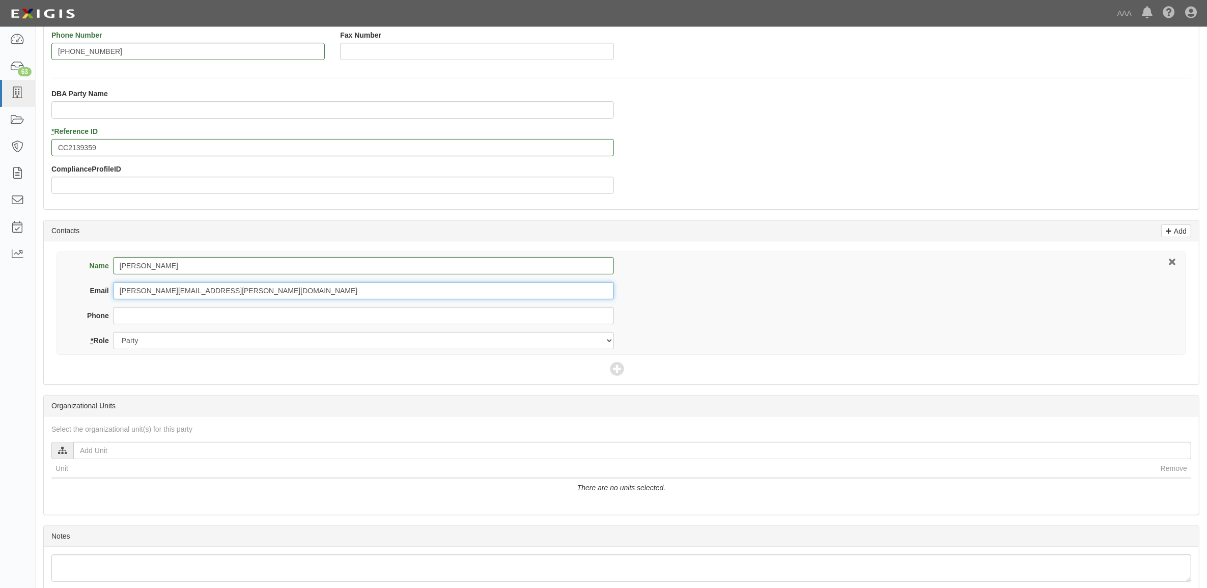
type input "william.andrade@doggettauto.com"
type input "713-663-4216"
click at [616, 373] on icon at bounding box center [617, 369] width 14 height 14
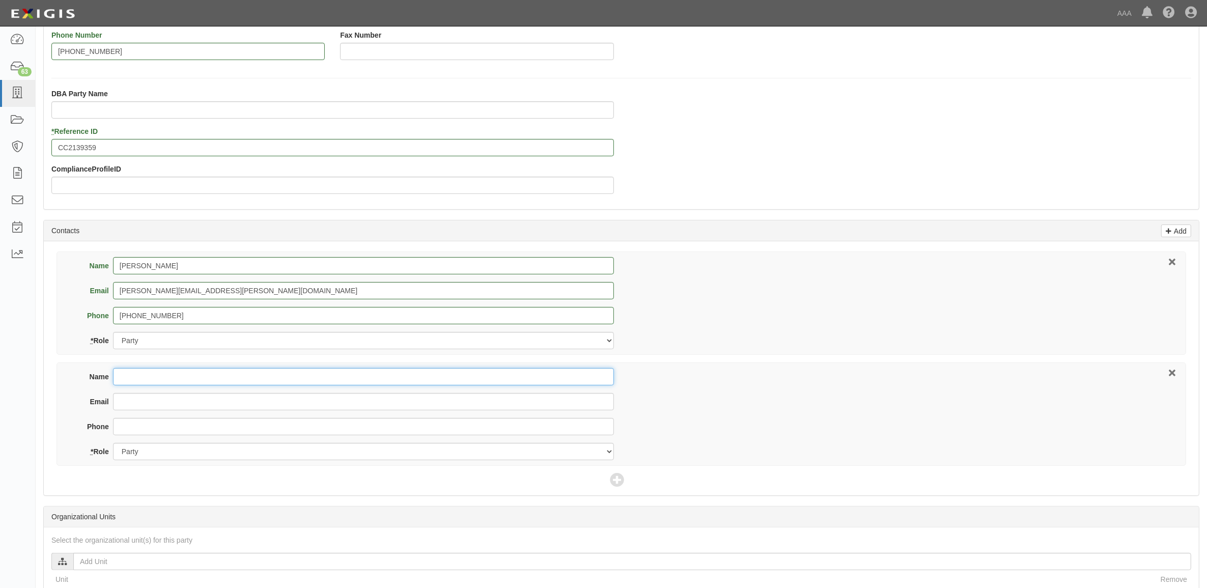
click at [332, 383] on input "Name" at bounding box center [363, 376] width 501 height 17
click at [187, 375] on input "Name" at bounding box center [363, 376] width 501 height 17
type input "[PERSON_NAME]"
type input "[EMAIL_ADDRESS][PERSON_NAME][DOMAIN_NAME]"
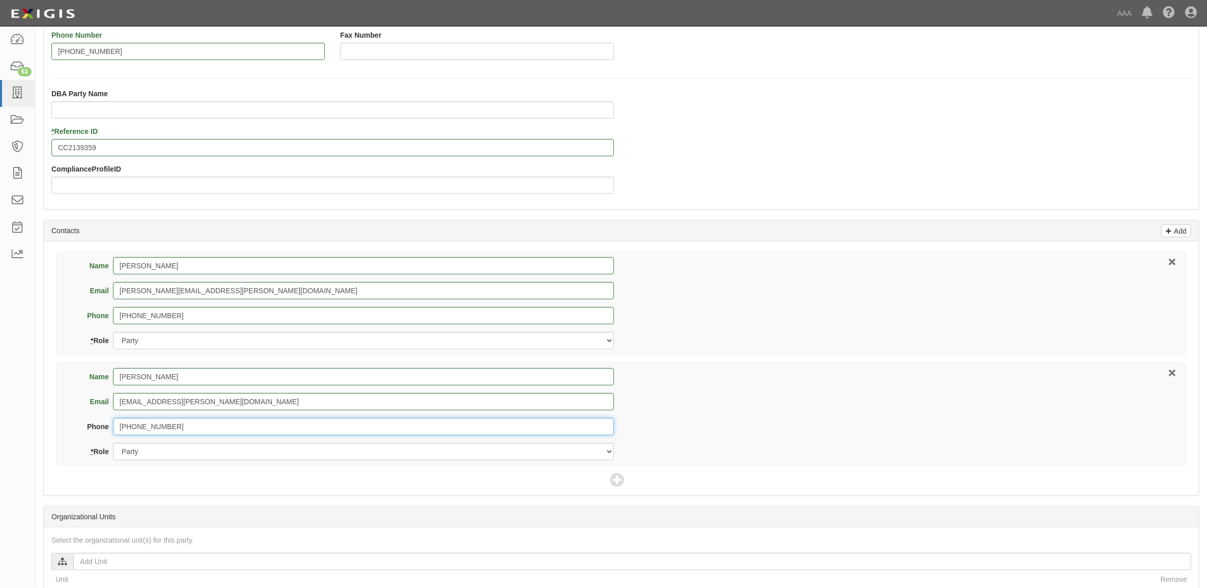
type input "[PHONE_NUMBER]"
click at [196, 450] on select "Party Broker Other" at bounding box center [363, 451] width 501 height 17
select select "Broker"
click at [113, 444] on select "Party Broker Other" at bounding box center [363, 451] width 501 height 17
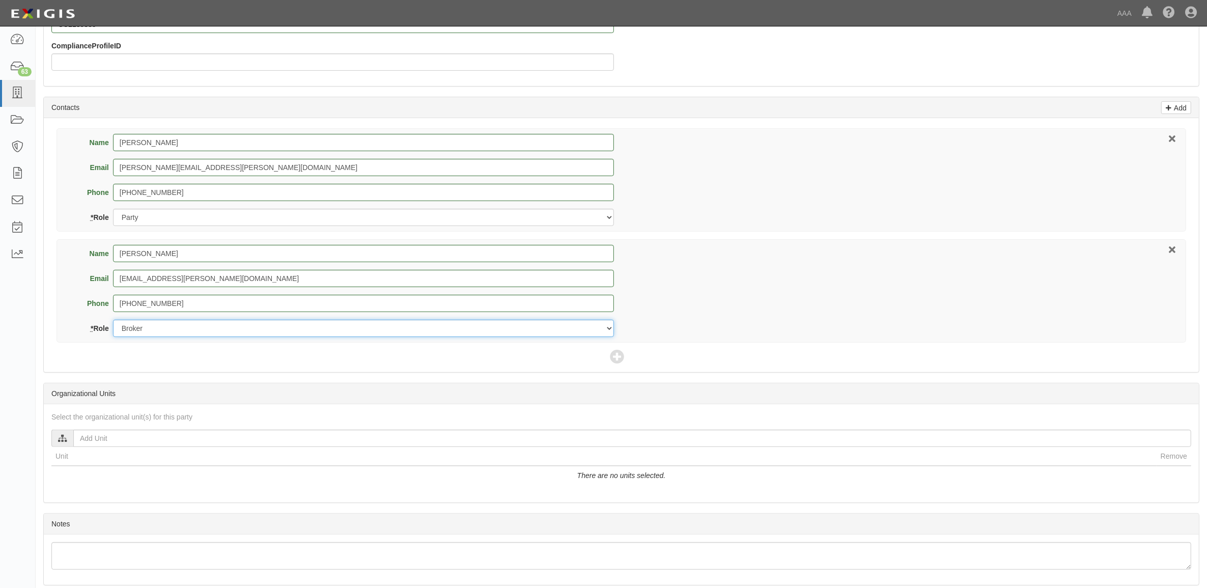
scroll to position [419, 0]
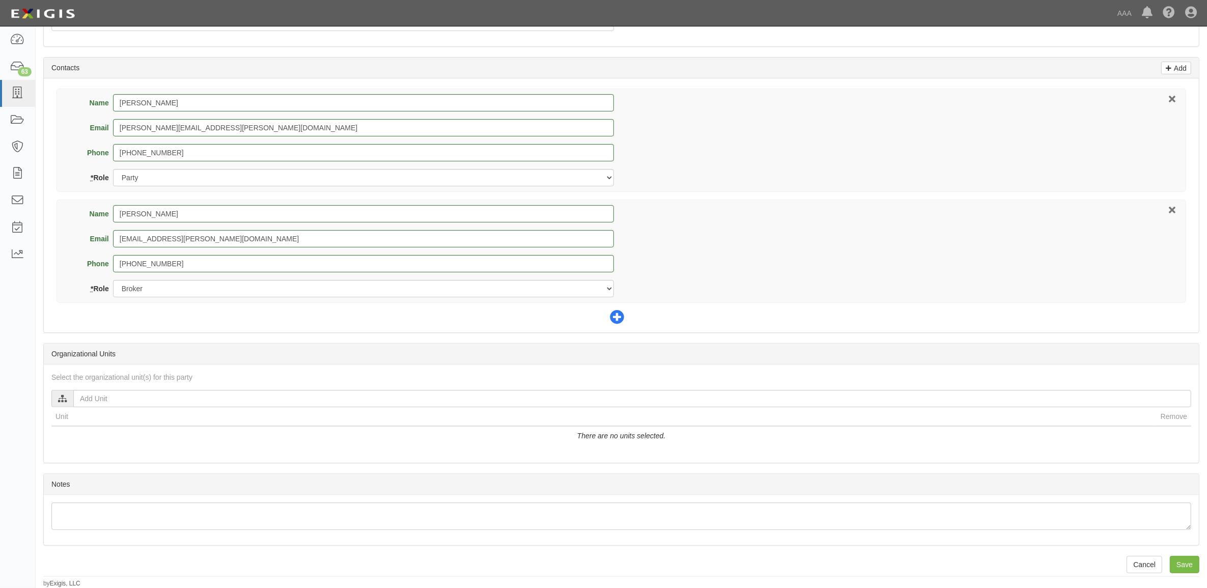
click at [612, 316] on icon at bounding box center [617, 317] width 14 height 14
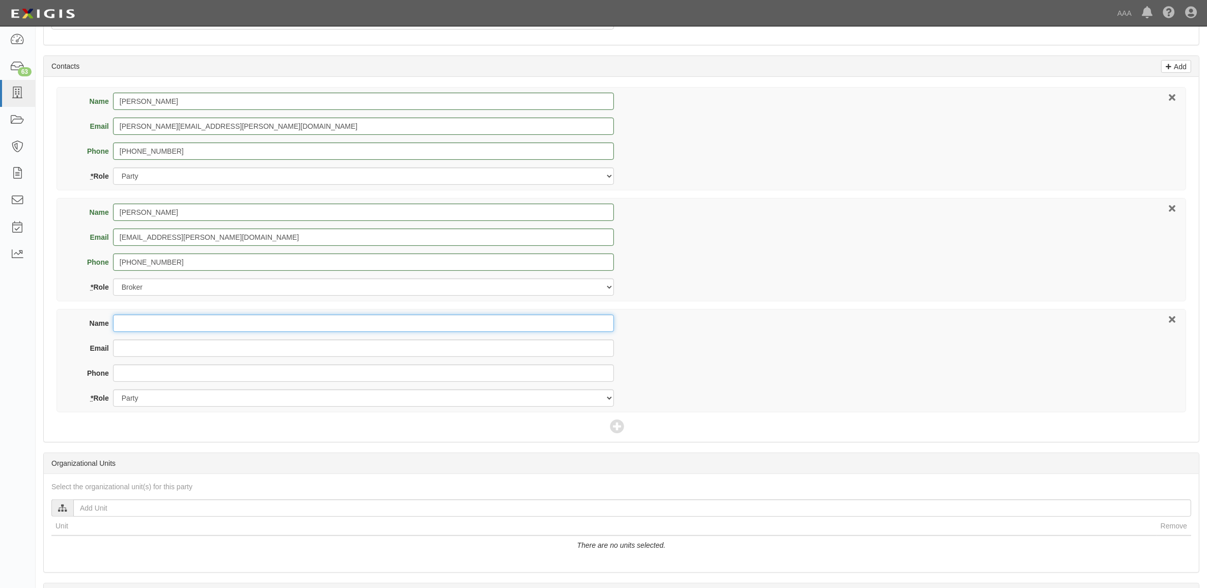
click at [249, 322] on input "Name" at bounding box center [363, 322] width 501 height 17
click at [159, 323] on input "Name" at bounding box center [363, 322] width 501 height 17
type input "Brian Nikkel"
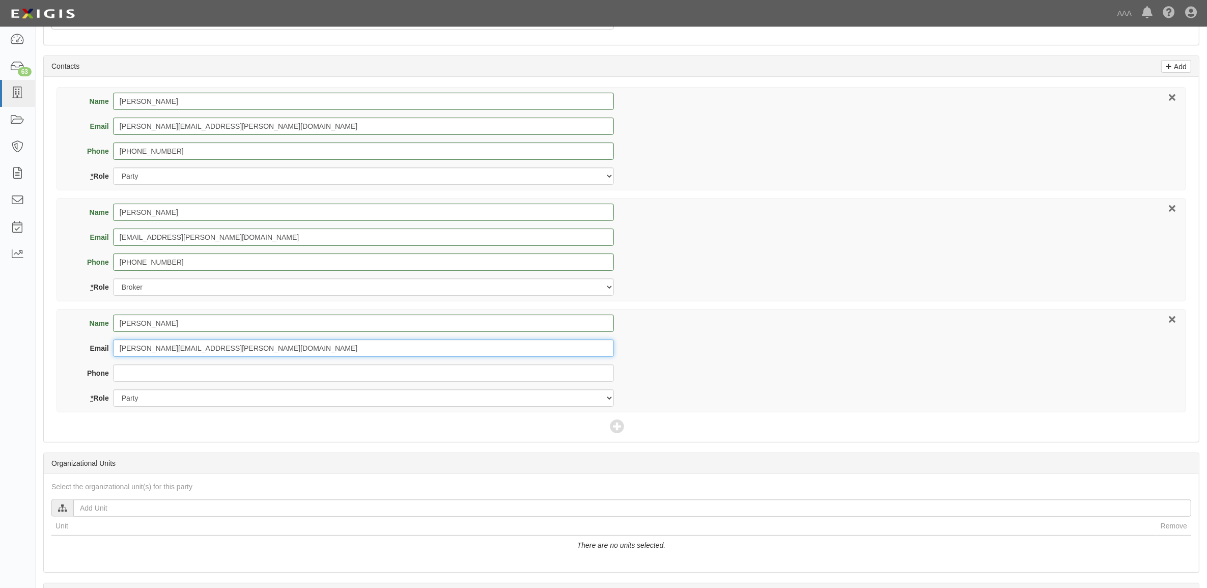
type input "nikkel.brian@ace.aaa.com"
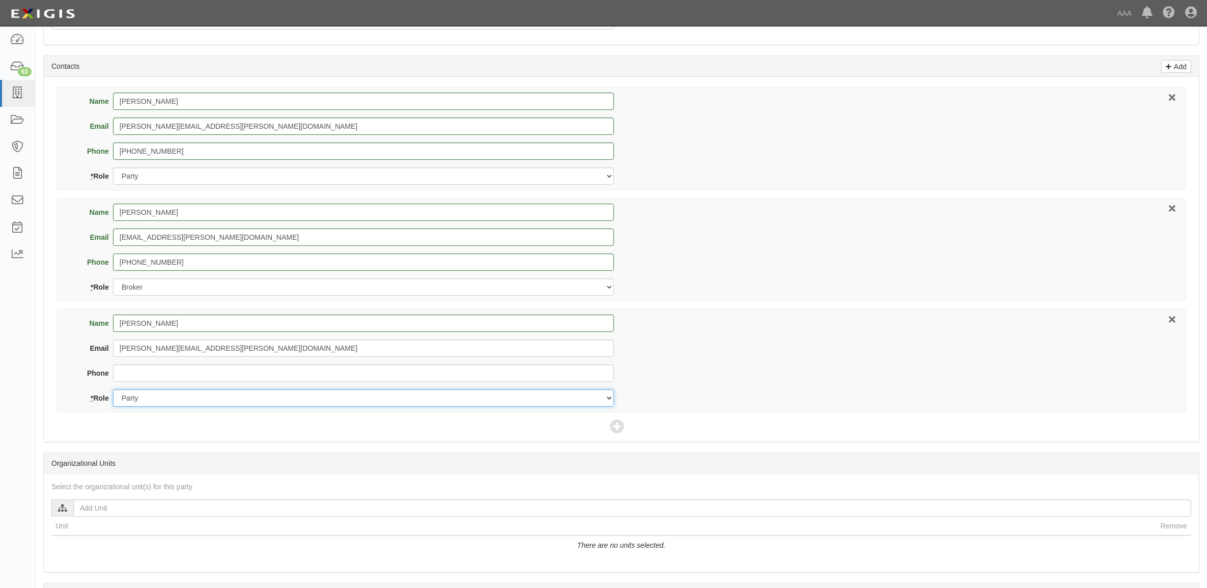
click at [206, 398] on select "Party Broker Other" at bounding box center [363, 397] width 501 height 17
select select "Other"
click at [113, 390] on select "Party Broker Other" at bounding box center [363, 397] width 501 height 17
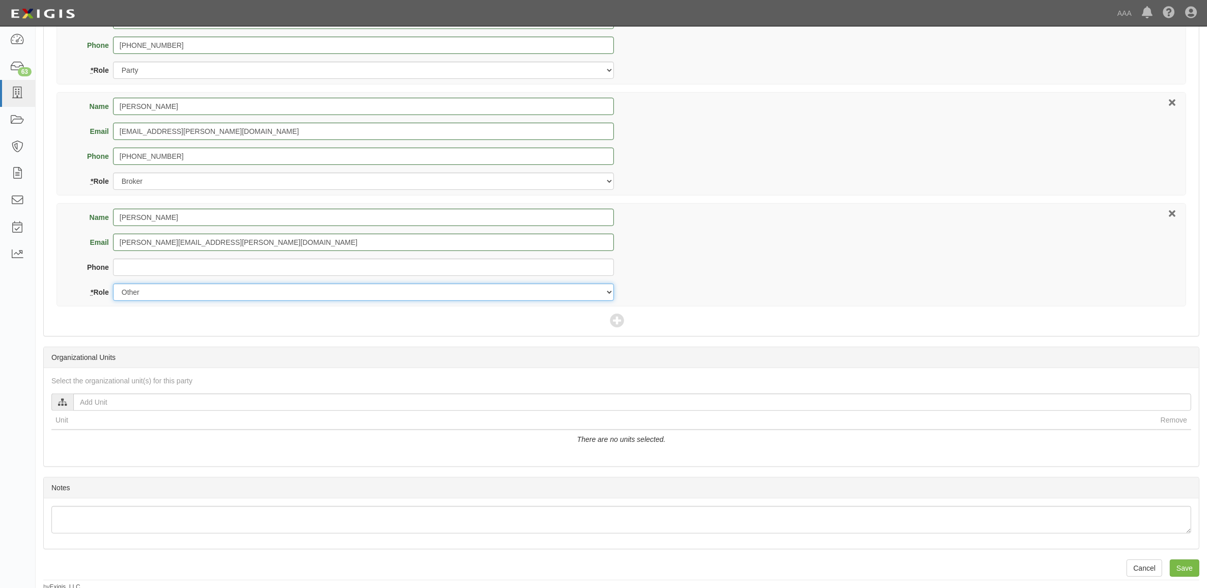
scroll to position [530, 0]
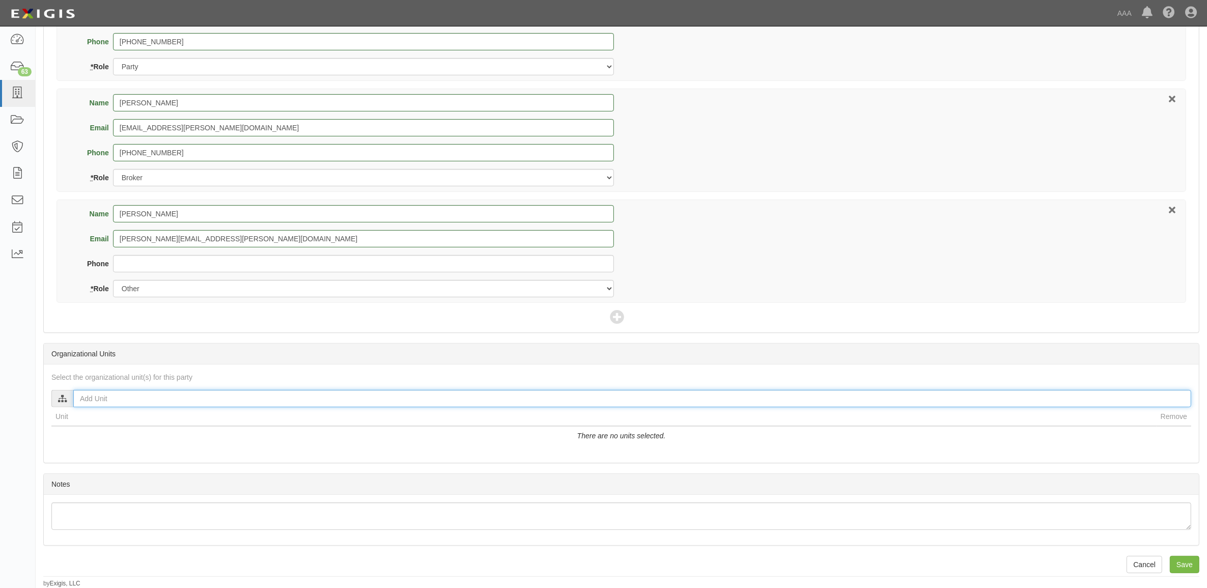
click at [158, 401] on input "text" at bounding box center [632, 398] width 1118 height 17
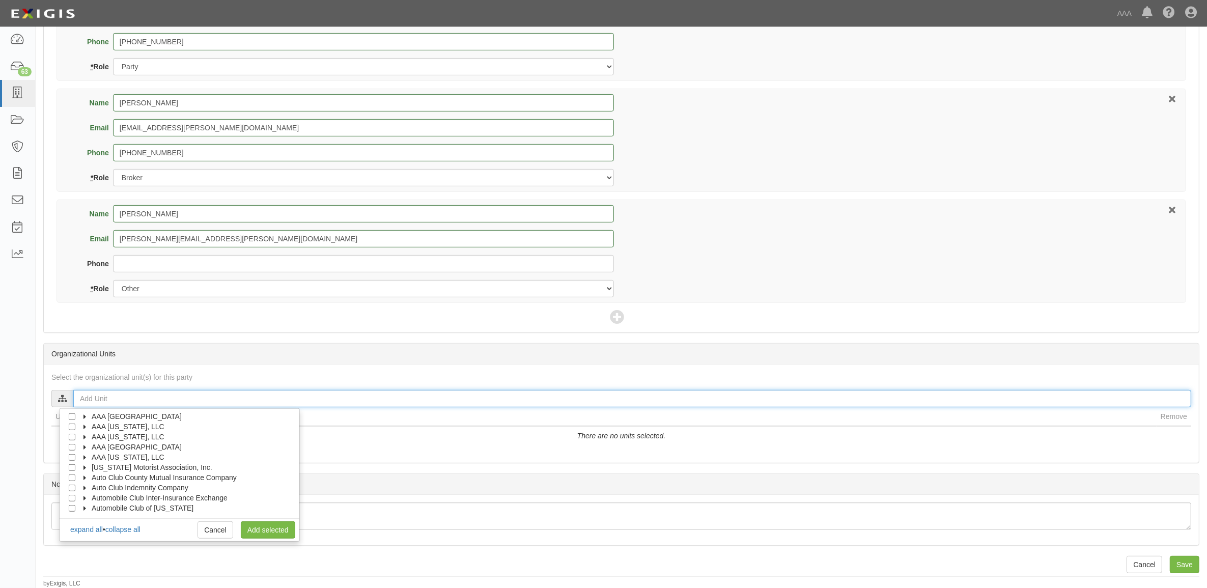
scroll to position [41, 0]
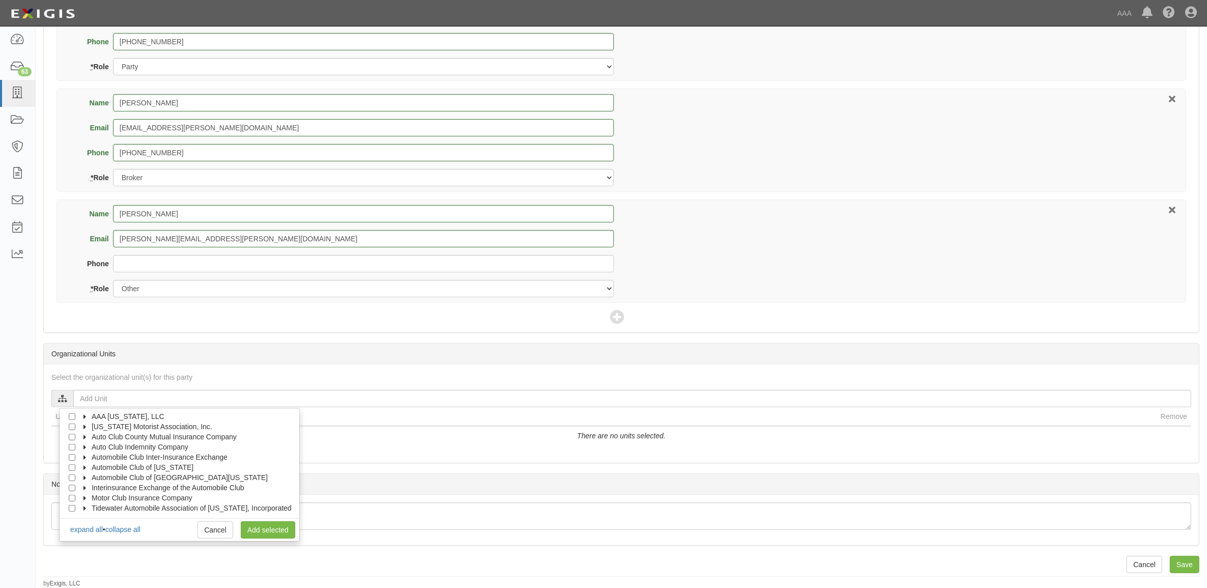
click at [82, 436] on icon at bounding box center [85, 437] width 7 height 5
click at [94, 445] on icon at bounding box center [94, 447] width 7 height 5
click at [91, 456] on input "Auto Claims MPR" at bounding box center [90, 457] width 7 height 7
checkbox input "true"
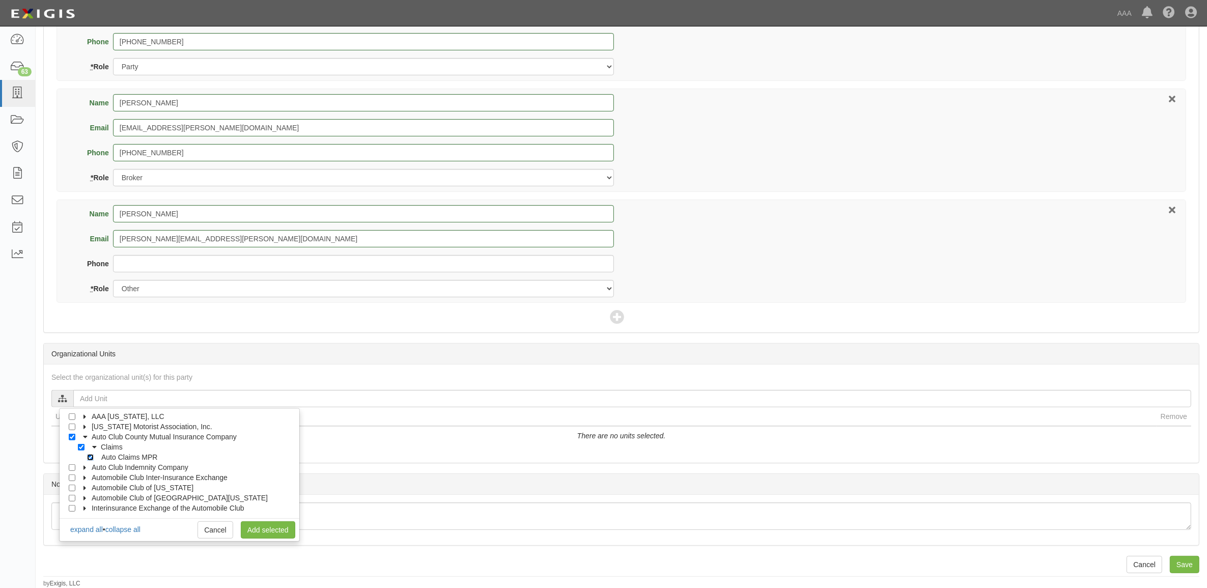
checkbox input "true"
click at [265, 530] on link "Add selected" at bounding box center [268, 529] width 54 height 17
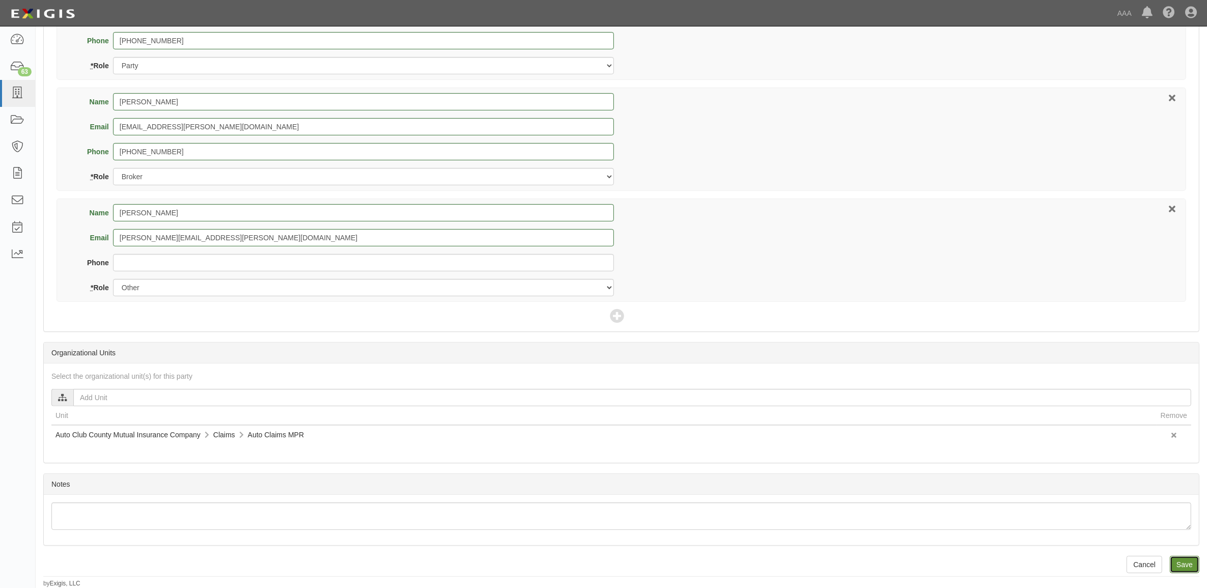
click at [1196, 565] on input "Save" at bounding box center [1184, 564] width 30 height 17
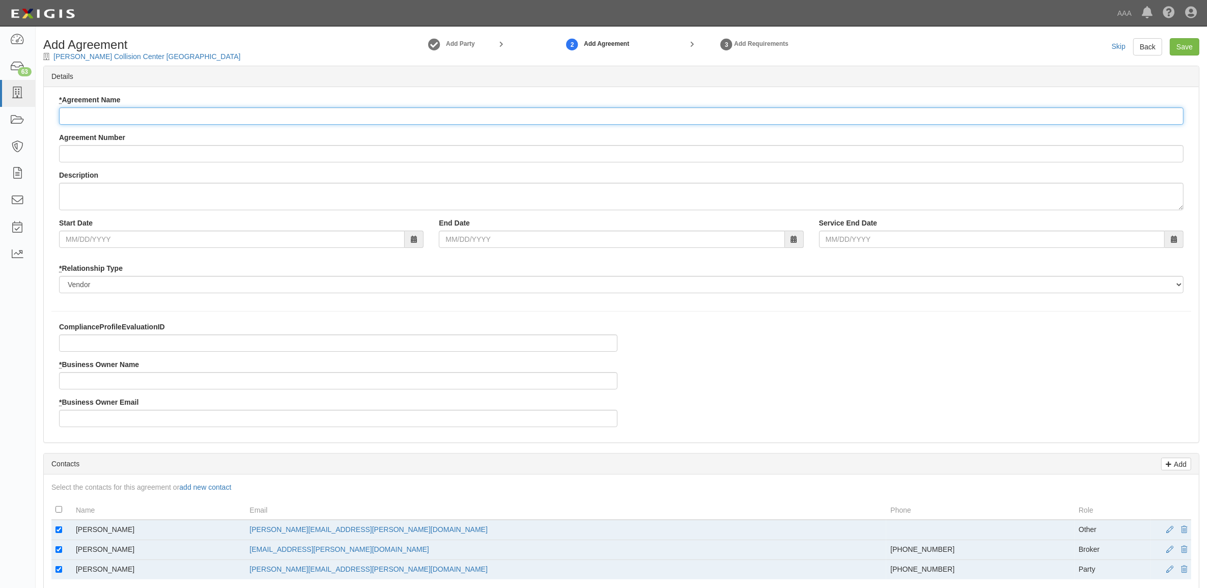
click at [431, 115] on input "* Agreement Name" at bounding box center [621, 115] width 1124 height 17
paste input "Auto Club County Mutual Insurance Company - MPR Auto"
type input "Auto Club County Mutual Insurance Company - MPR Auto"
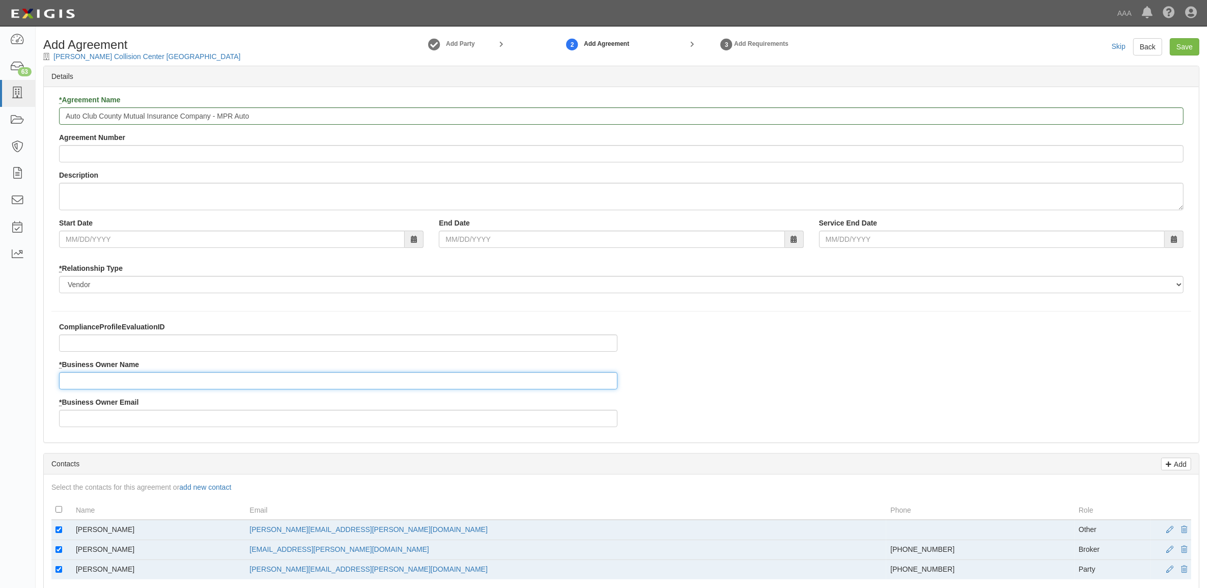
click at [131, 387] on input "* Business Owner Name" at bounding box center [338, 380] width 558 height 17
type input "Brian Nikkel"
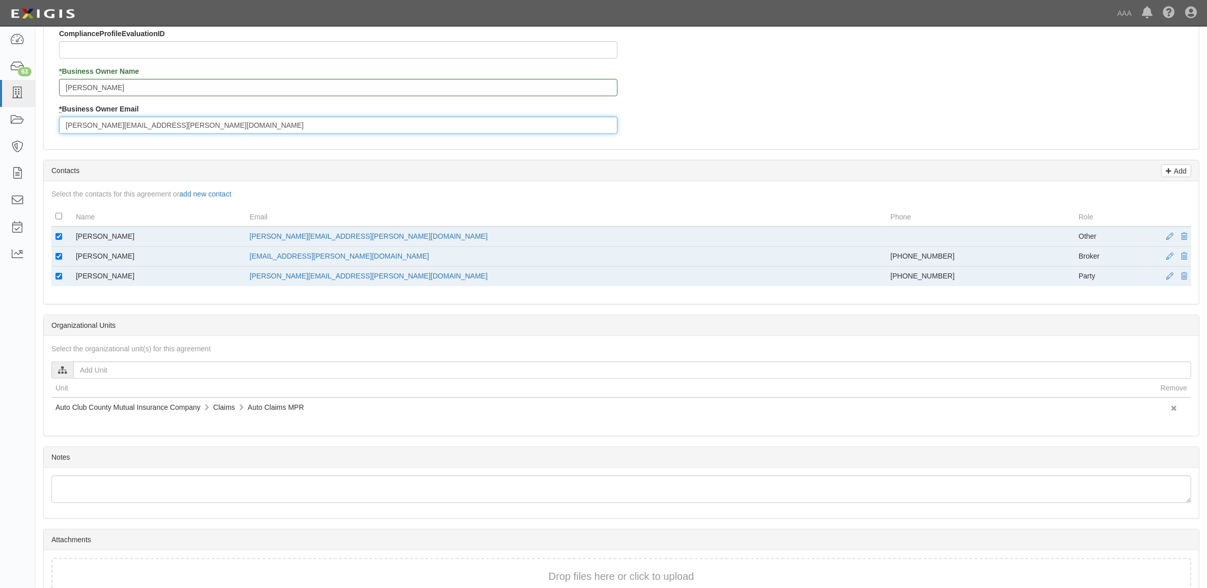
scroll to position [318, 0]
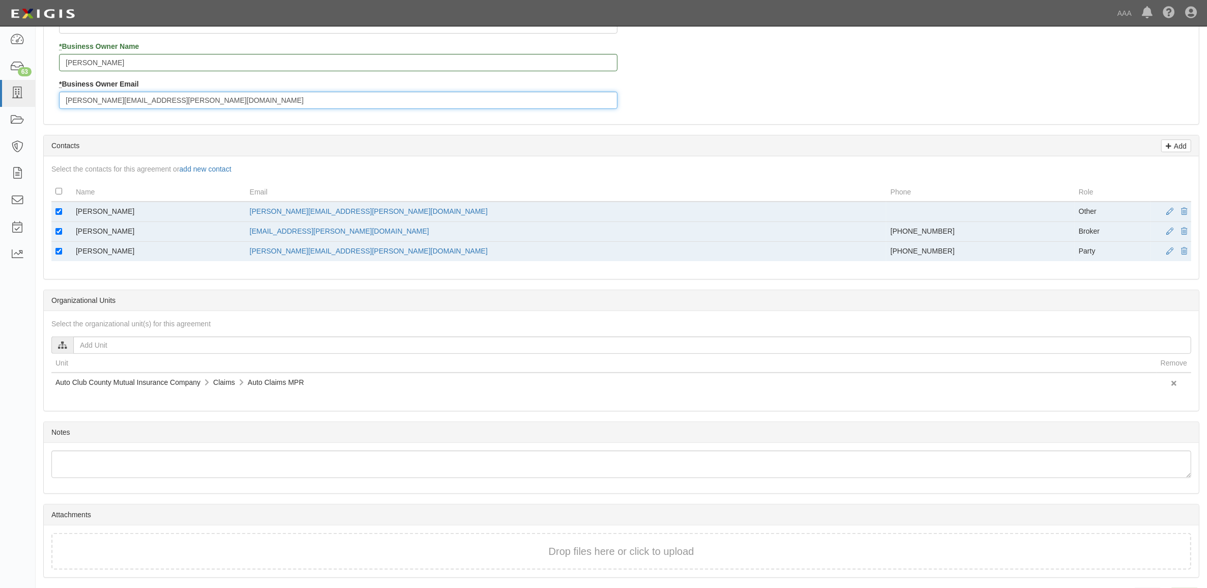
type input "nikkel.brian@ace.aaa.com"
click at [56, 209] on input "checkbox" at bounding box center [58, 211] width 7 height 7
checkbox input "false"
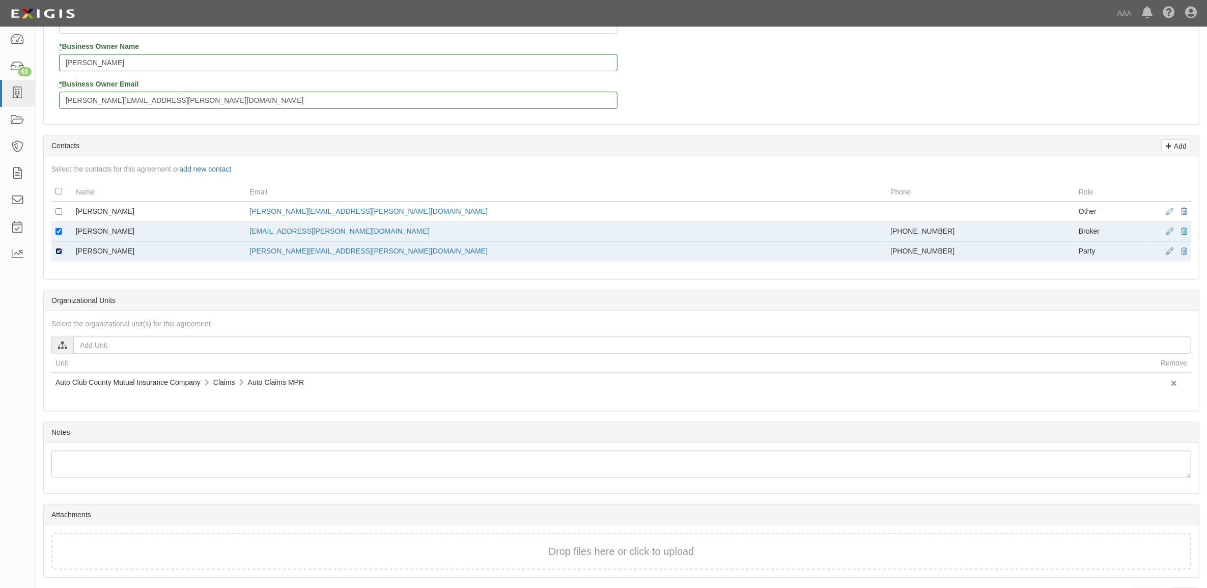
click at [60, 252] on input "checkbox" at bounding box center [58, 251] width 7 height 7
checkbox input "false"
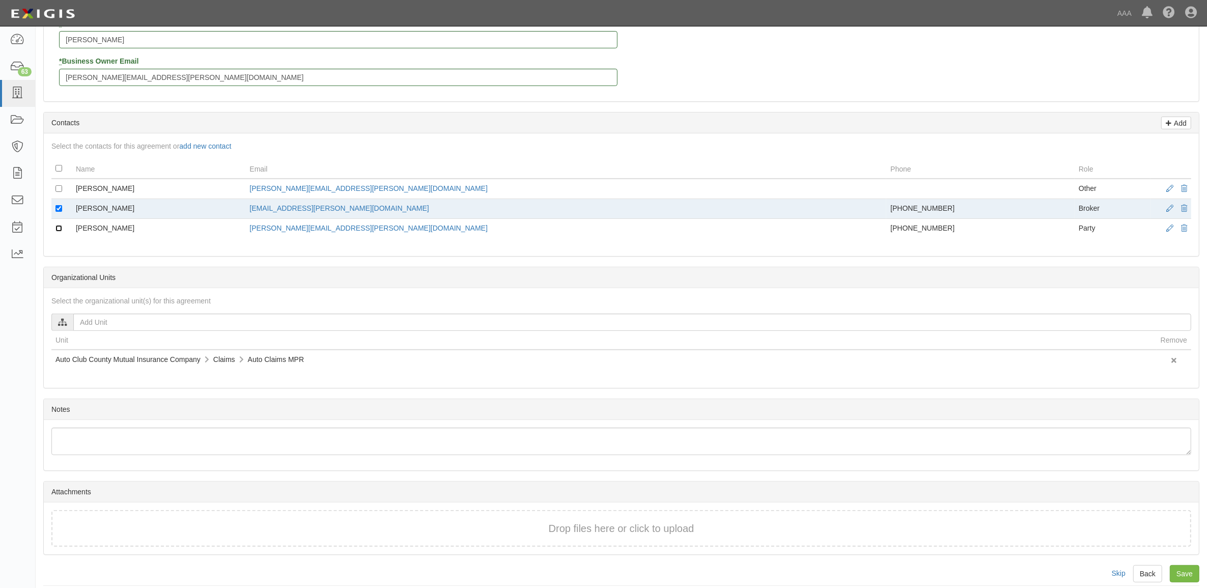
scroll to position [352, 0]
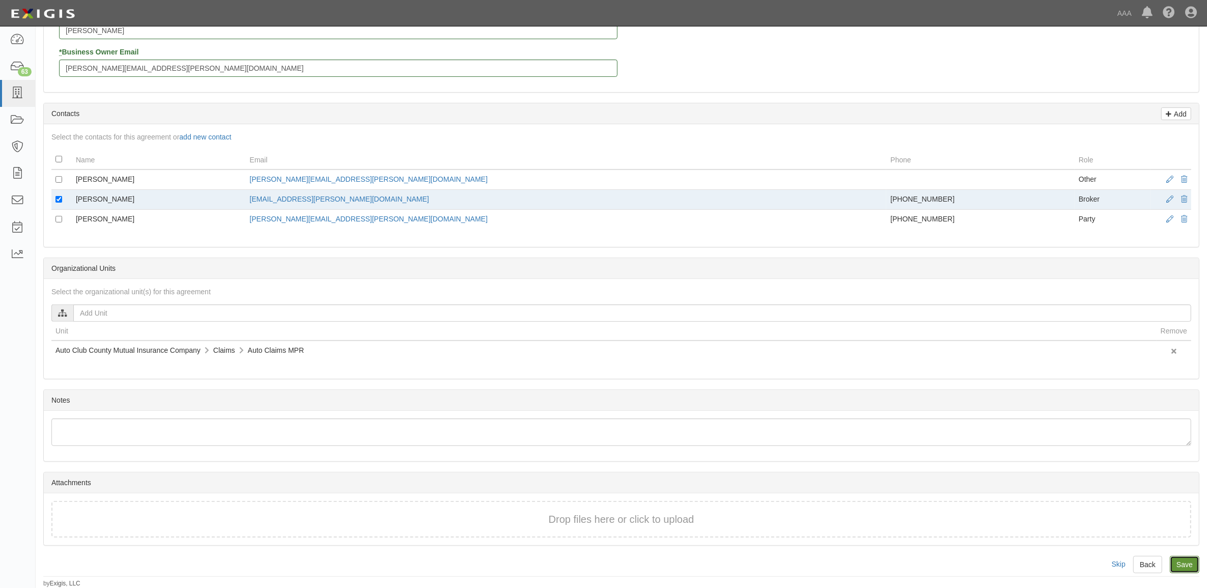
click at [1177, 560] on input "Save" at bounding box center [1184, 564] width 30 height 17
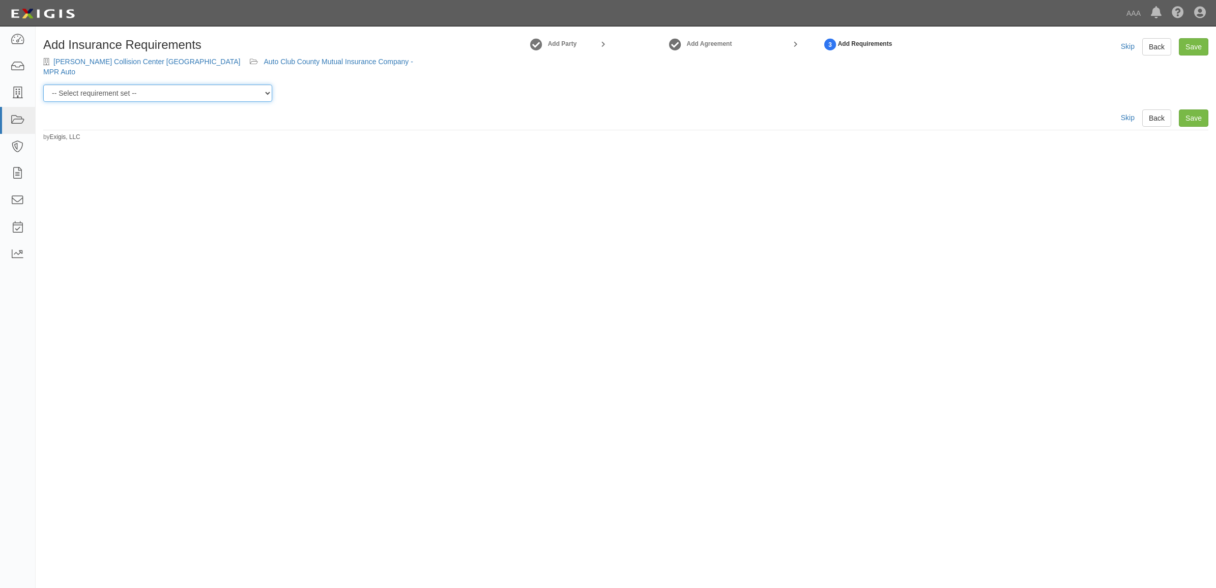
click at [179, 84] on select "-- Select requirement set -- AAA East Central AAR AAA East Central ERS AAA East…" at bounding box center [157, 92] width 229 height 17
select select "16703"
click at [43, 84] on select "-- Select requirement set -- AAA East Central AAR AAA East Central ERS AAA East…" at bounding box center [157, 92] width 229 height 17
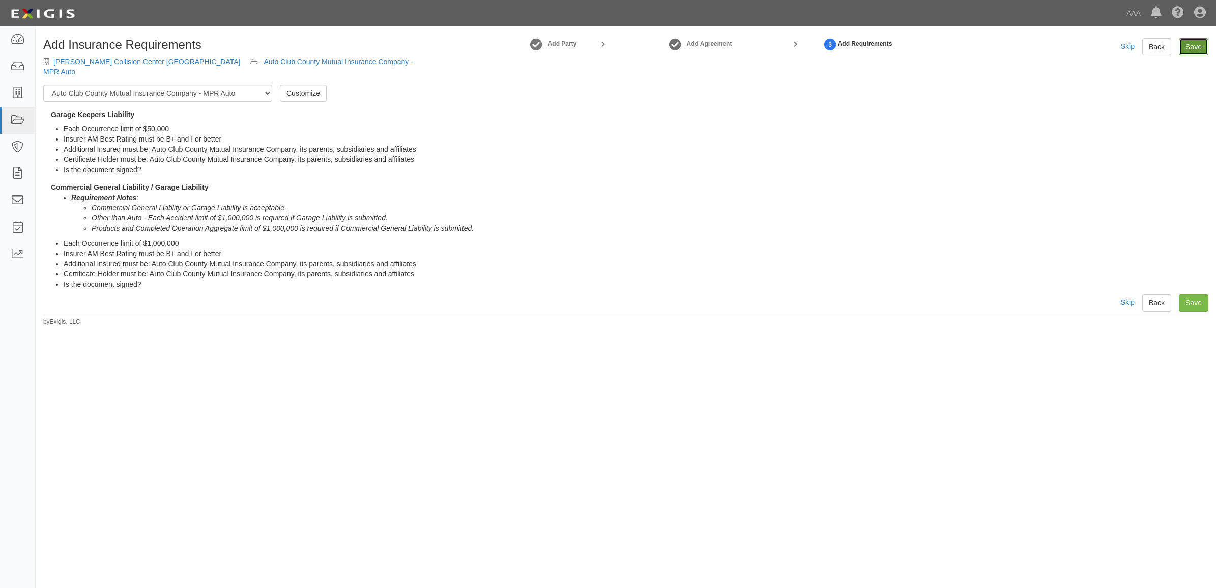
click at [1186, 44] on link "Save" at bounding box center [1194, 46] width 30 height 17
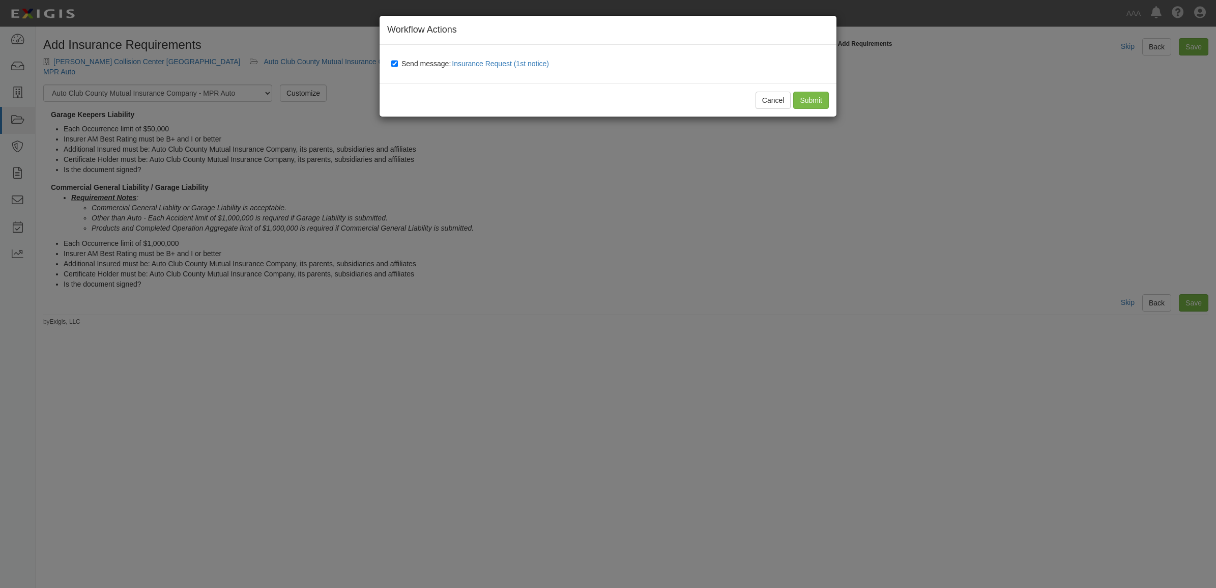
click at [434, 64] on span "Send message: Insurance Request (1st notice)" at bounding box center [478, 64] width 152 height 8
click at [398, 64] on input "Send message: Insurance Request (1st notice)" at bounding box center [394, 64] width 7 height 8
checkbox input "false"
click at [805, 100] on input "Submit" at bounding box center [811, 100] width 36 height 17
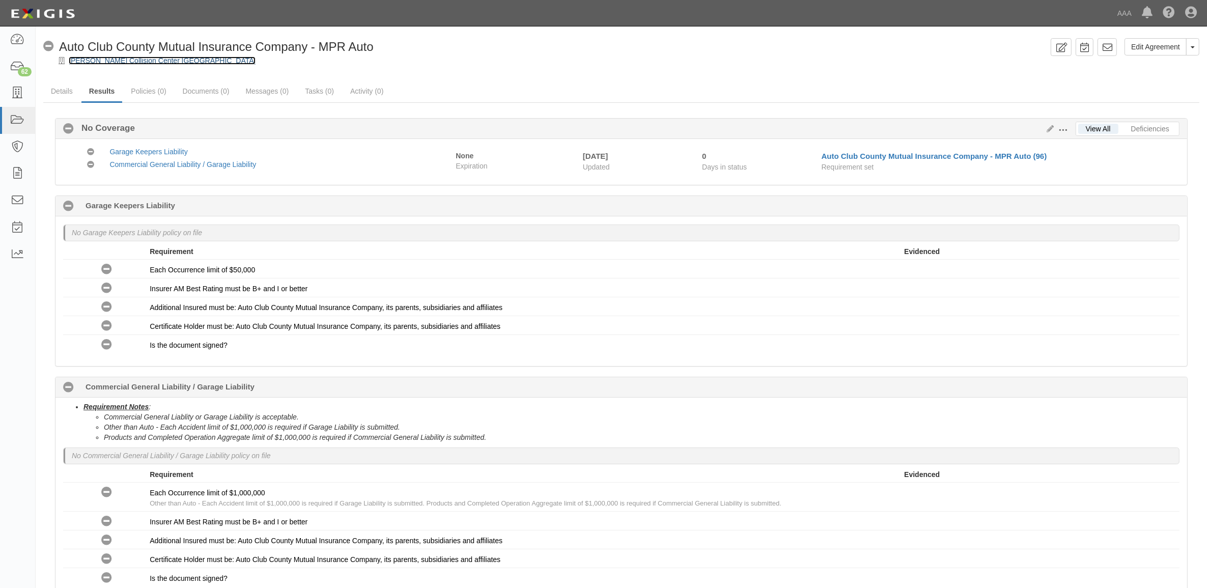
click at [158, 60] on link "[PERSON_NAME] Collision Center [GEOGRAPHIC_DATA]" at bounding box center [162, 60] width 187 height 8
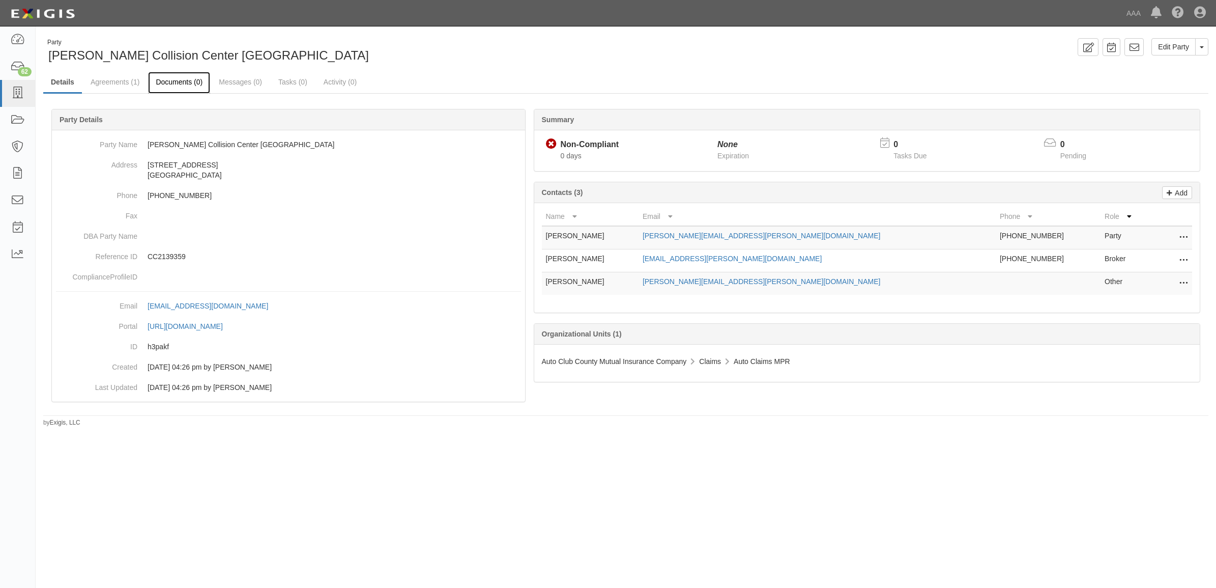
click at [189, 80] on link "Documents (0)" at bounding box center [179, 83] width 62 height 22
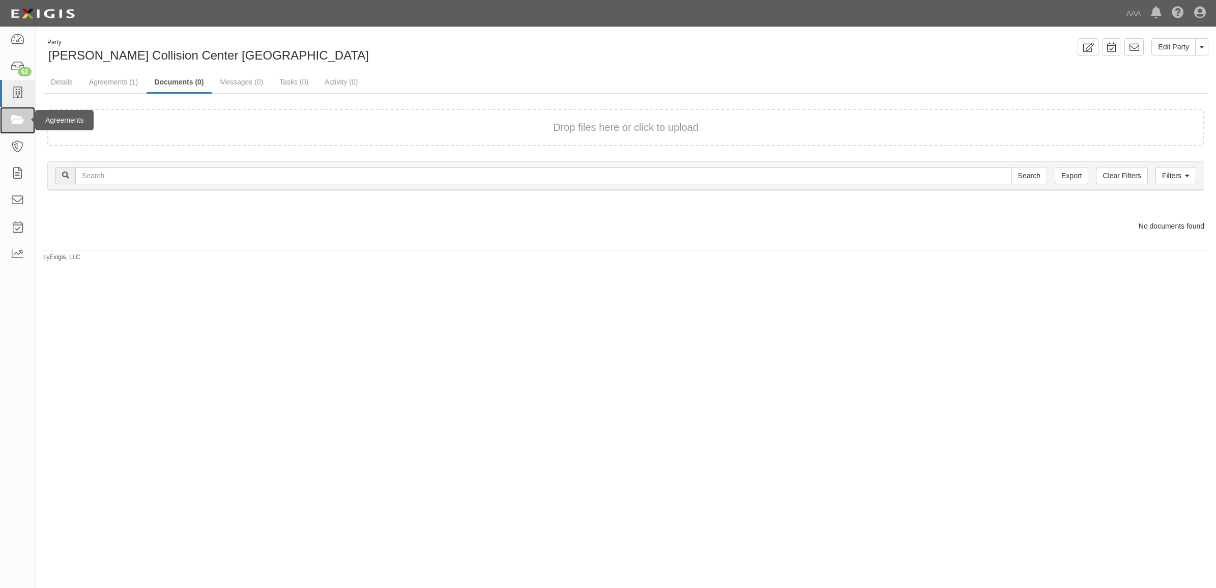
click at [19, 118] on icon at bounding box center [17, 120] width 14 height 12
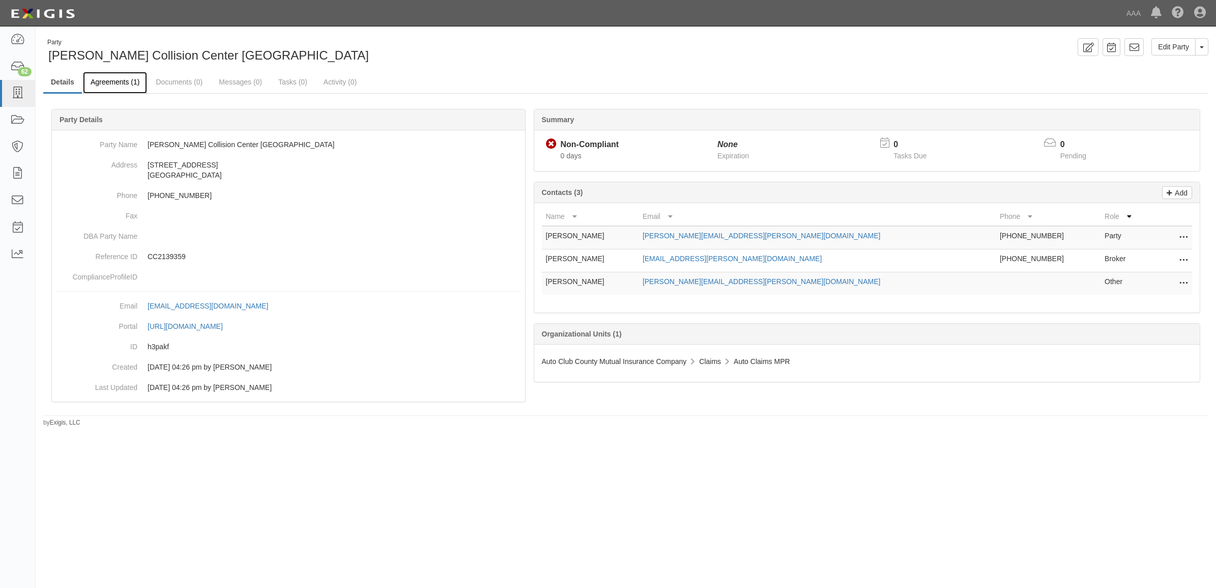
click at [123, 80] on link "Agreements (1)" at bounding box center [115, 83] width 64 height 22
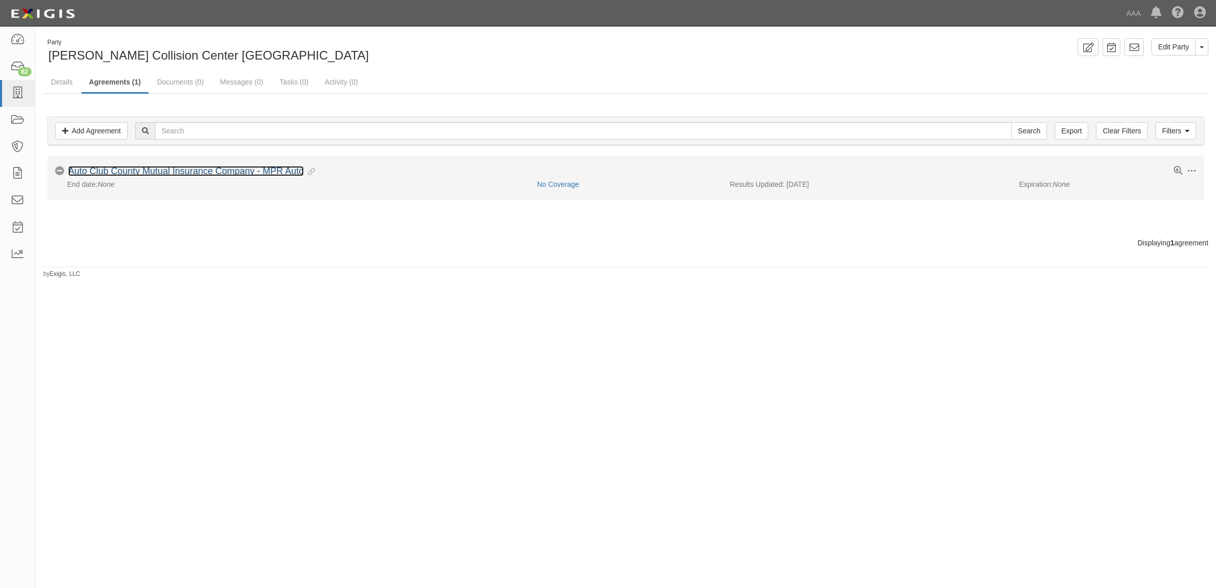
click at [208, 171] on link "Auto Club County Mutual Insurance Company - MPR Auto" at bounding box center [186, 171] width 236 height 10
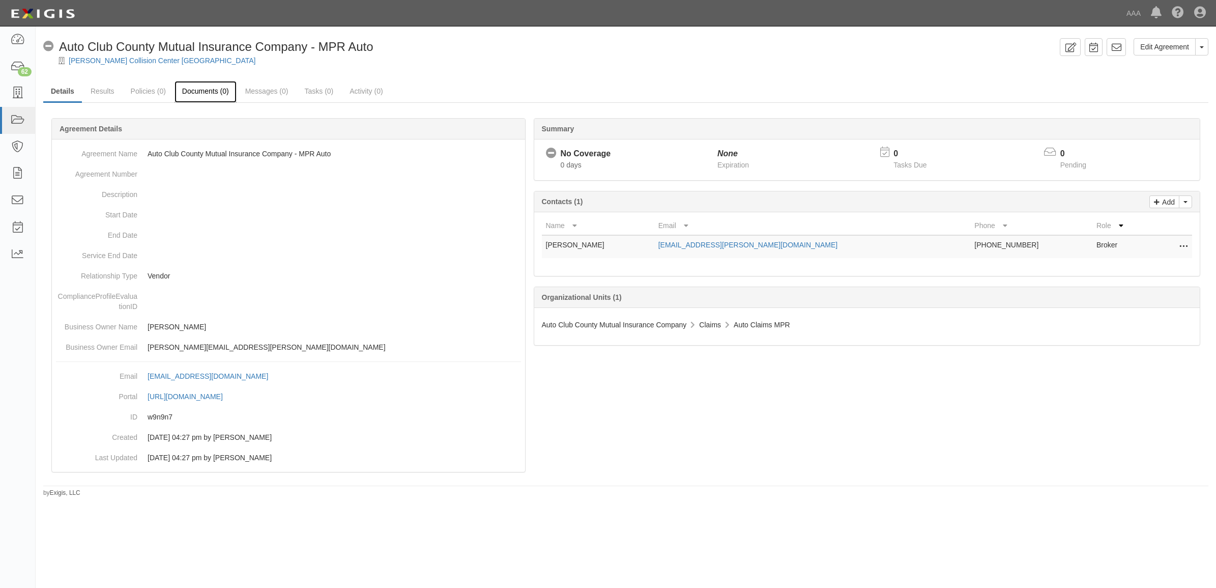
click at [218, 89] on link "Documents (0)" at bounding box center [206, 92] width 62 height 22
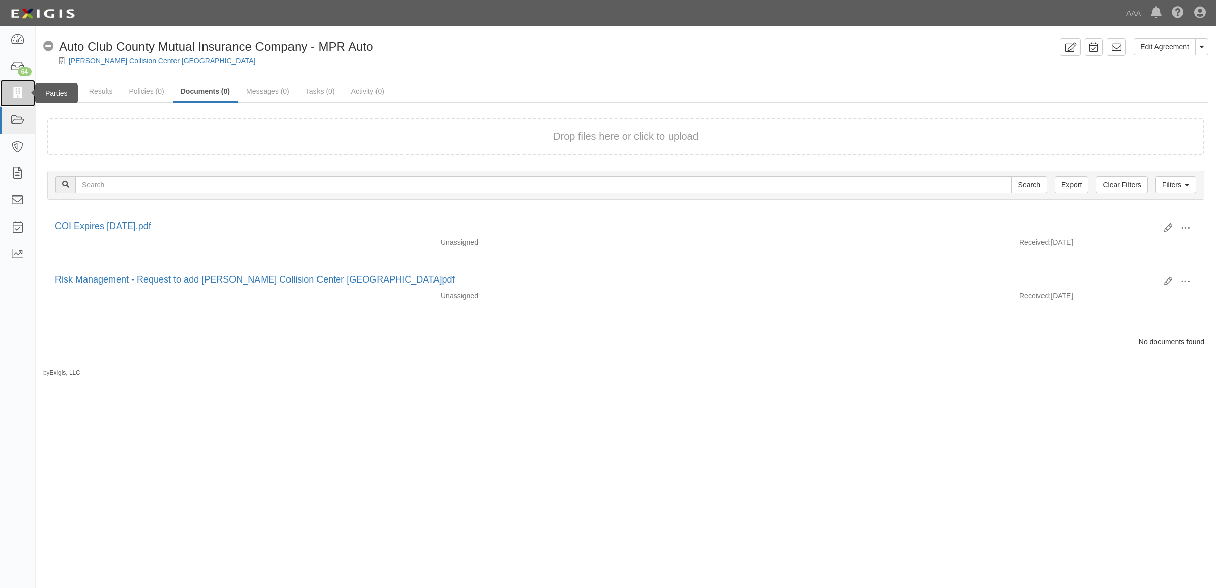
click at [16, 94] on icon at bounding box center [17, 94] width 14 height 12
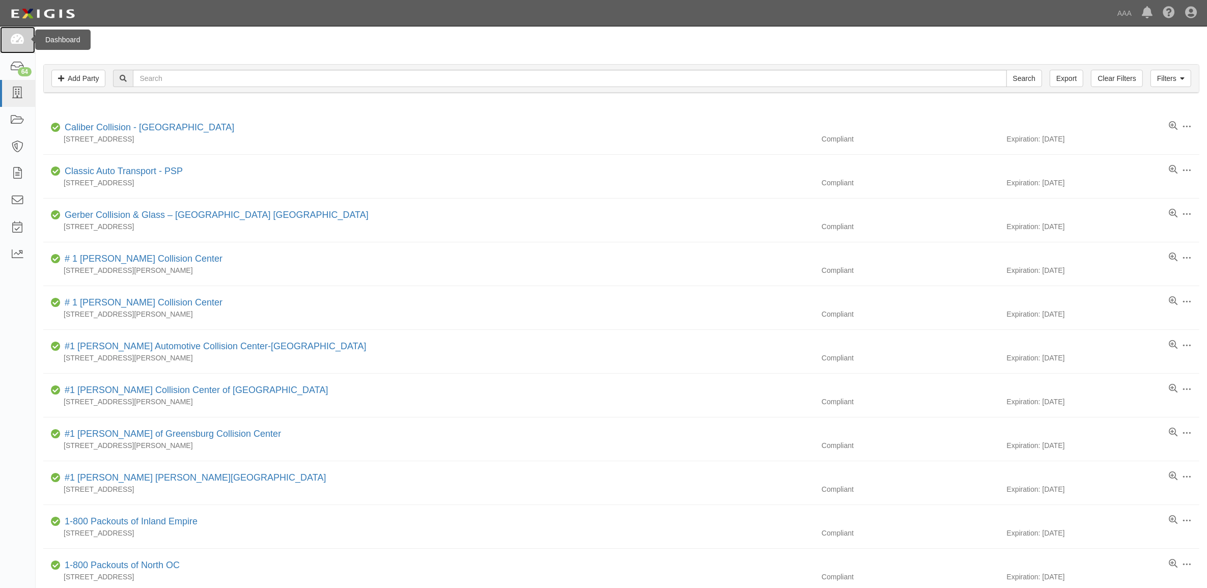
click at [14, 46] on link at bounding box center [17, 39] width 35 height 27
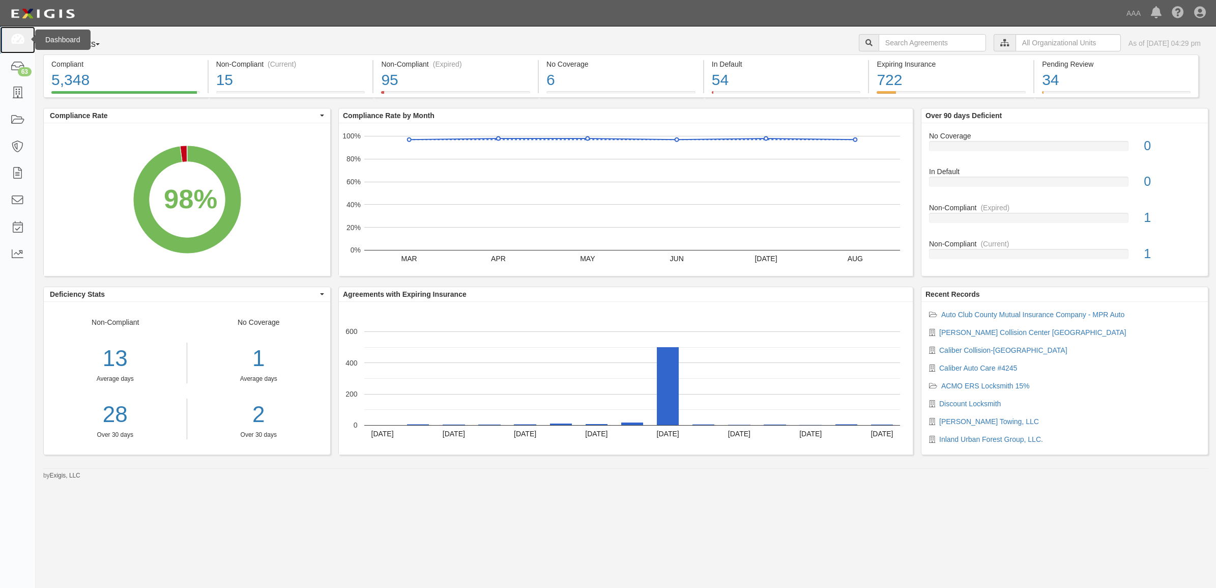
click at [12, 40] on icon at bounding box center [17, 40] width 14 height 12
